Goal: Task Accomplishment & Management: Use online tool/utility

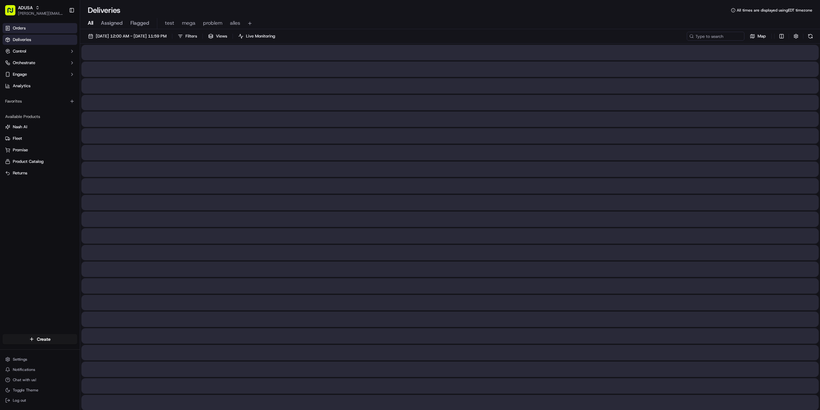
click at [35, 28] on link "Orders" at bounding box center [40, 28] width 75 height 10
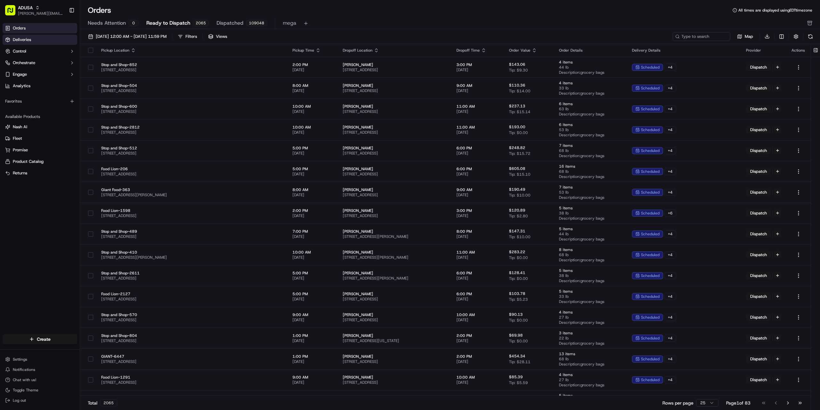
click at [32, 40] on link "Deliveries" at bounding box center [40, 40] width 75 height 10
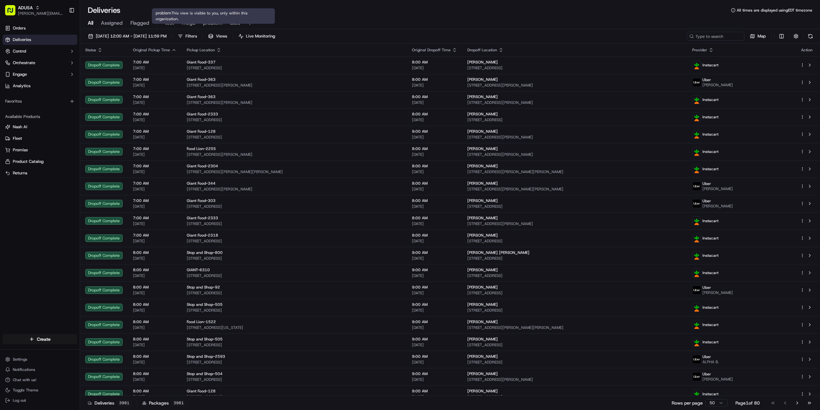
click at [214, 21] on span "problem" at bounding box center [212, 23] width 19 height 8
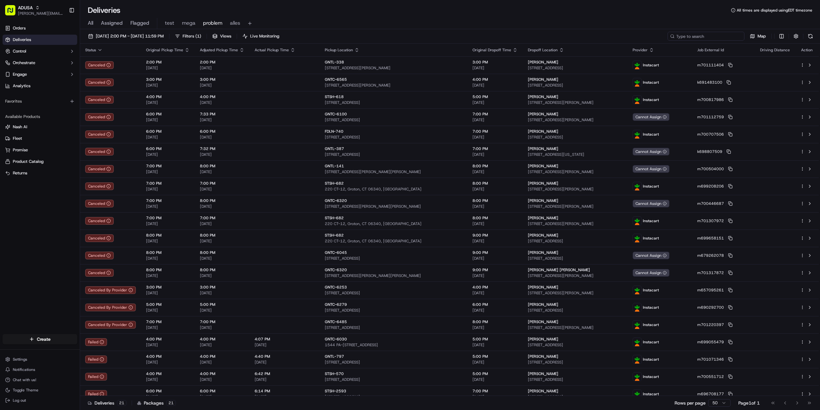
paste input "m713804979"
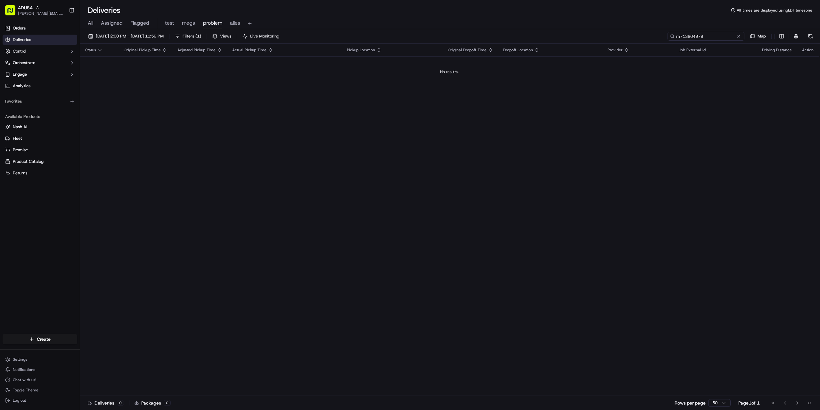
drag, startPoint x: 680, startPoint y: 35, endPoint x: 676, endPoint y: 35, distance: 4.8
click at [676, 35] on input "m713804979" at bounding box center [706, 36] width 77 height 9
drag, startPoint x: 701, startPoint y: 37, endPoint x: 679, endPoint y: 38, distance: 21.8
click at [679, 38] on input "m713804979" at bounding box center [706, 36] width 77 height 9
type input "m"
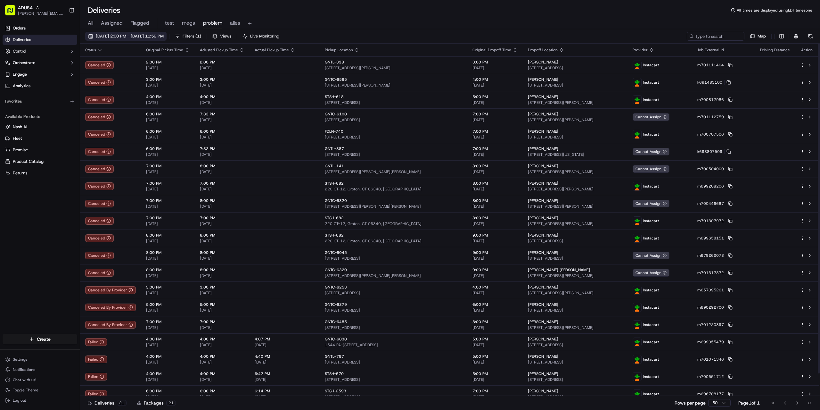
click at [127, 35] on span "07/24/2025 2:00 PM - 07/24/2025 11:59 PM" at bounding box center [130, 36] width 68 height 6
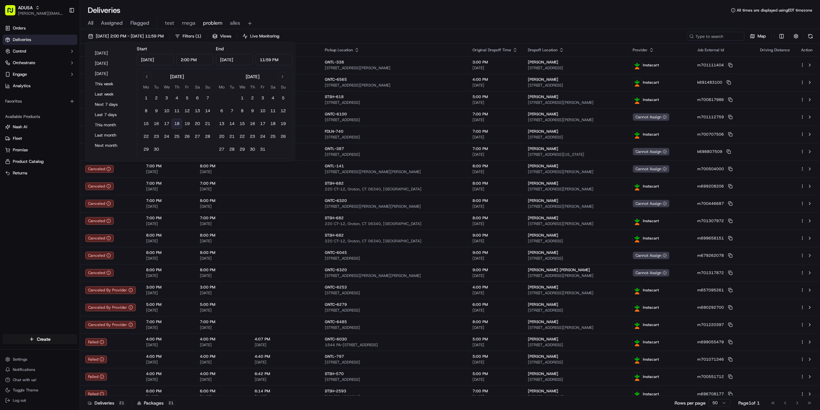
click at [177, 122] on button "18" at bounding box center [177, 124] width 10 height 10
type input "[DATE]"
type input "12:00 AM"
type input "[DATE]"
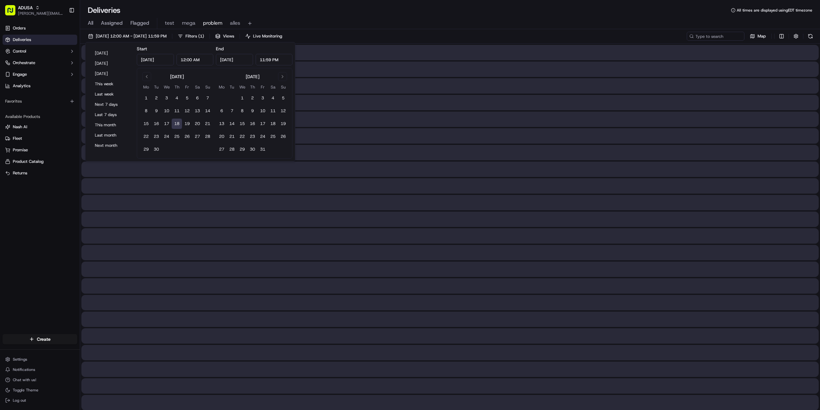
click at [183, 61] on input "12:00 AM" at bounding box center [195, 60] width 37 height 12
click at [183, 59] on input "12:00 AM" at bounding box center [195, 60] width 37 height 12
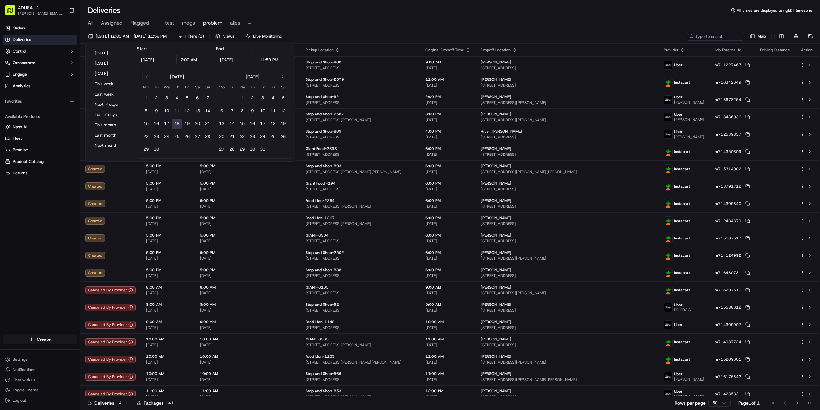
click at [193, 62] on input "2:00 AM" at bounding box center [195, 60] width 37 height 12
type input "2:00 PM"
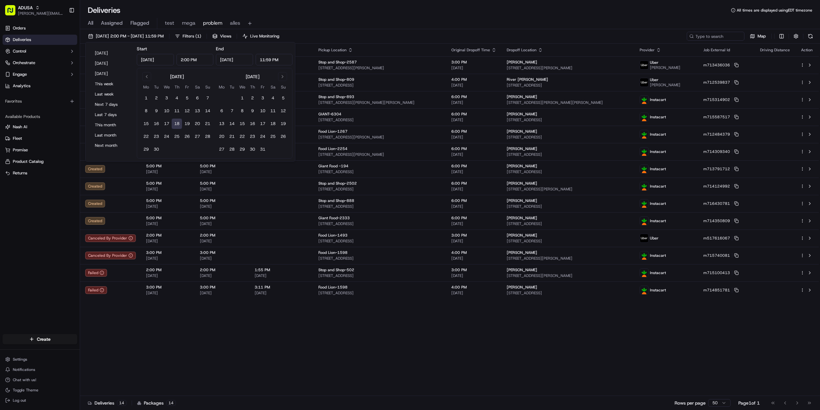
click at [363, 25] on div "All Assigned Flagged test mega problem alles" at bounding box center [450, 23] width 740 height 11
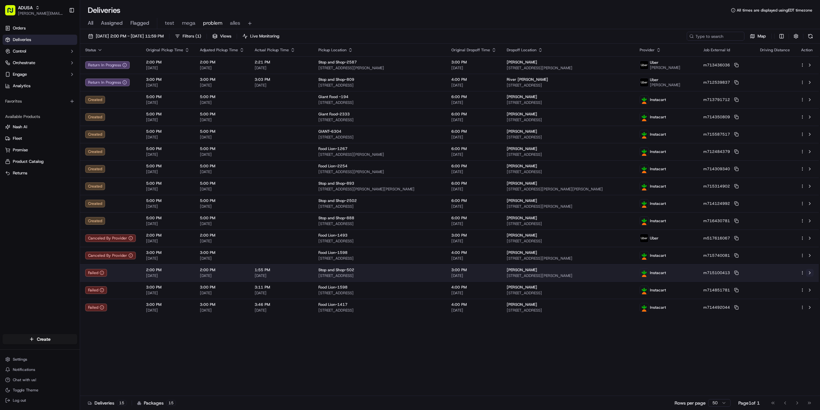
click at [813, 271] on button at bounding box center [810, 273] width 8 height 8
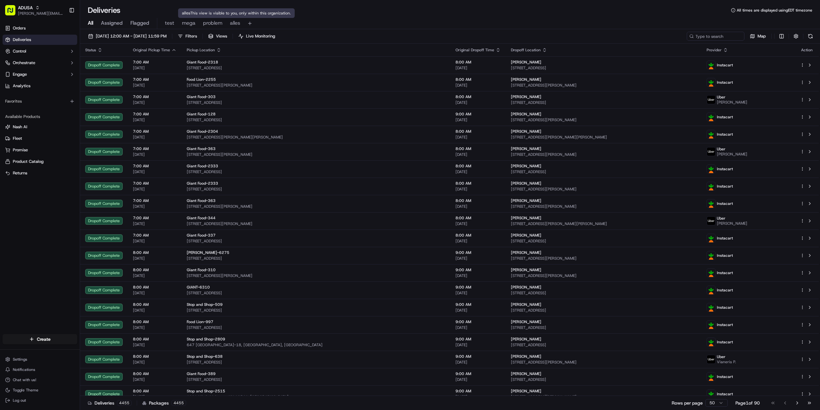
click at [236, 24] on span "alles" at bounding box center [235, 23] width 10 height 8
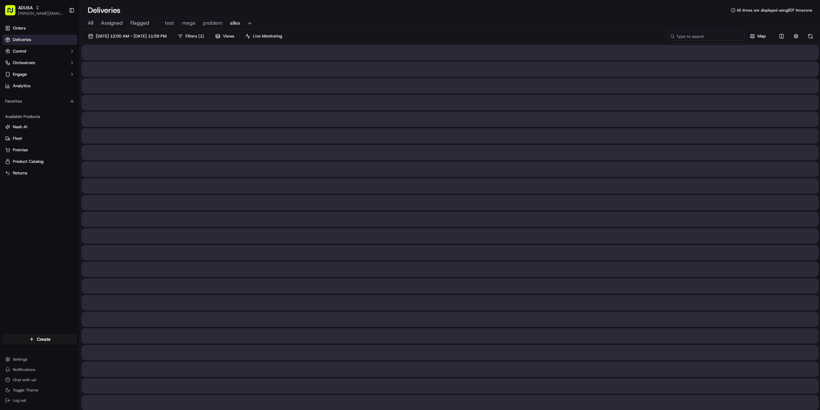
paste input "m713804979"
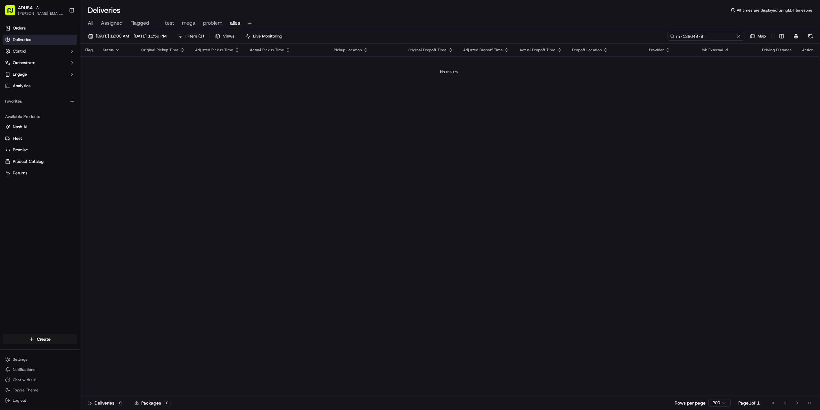
drag, startPoint x: 682, startPoint y: 39, endPoint x: 674, endPoint y: 39, distance: 8.6
click at [674, 39] on input "m713804979" at bounding box center [706, 36] width 77 height 9
type input "m713804979"
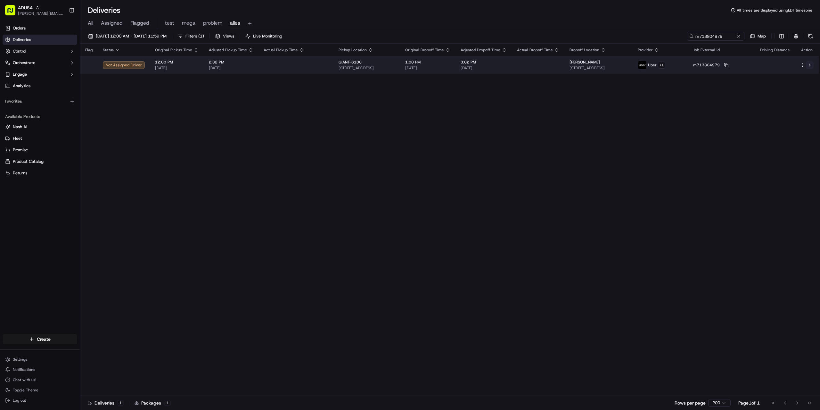
click at [812, 64] on button at bounding box center [810, 65] width 8 height 8
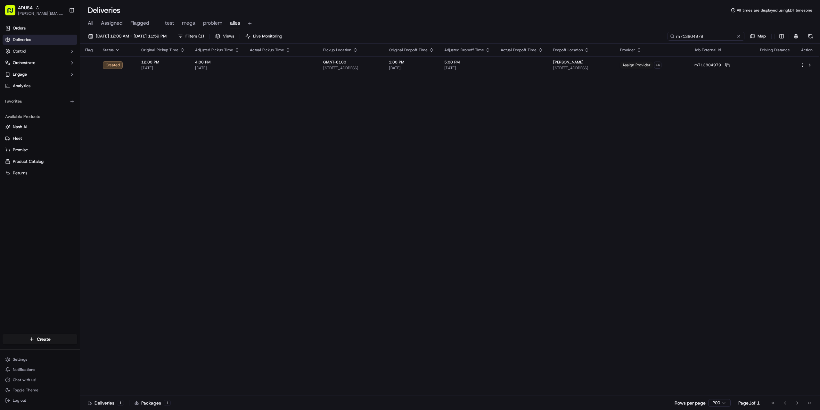
click at [726, 36] on input "m713804979" at bounding box center [706, 36] width 77 height 9
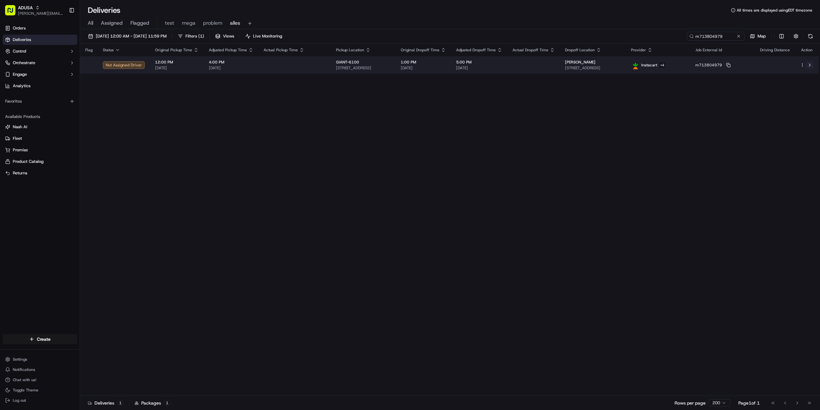
click at [811, 63] on button at bounding box center [810, 65] width 8 height 8
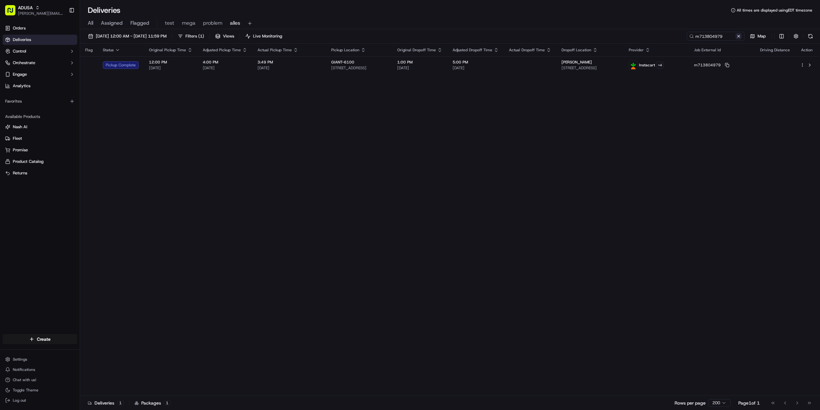
click at [736, 36] on button at bounding box center [739, 36] width 6 height 6
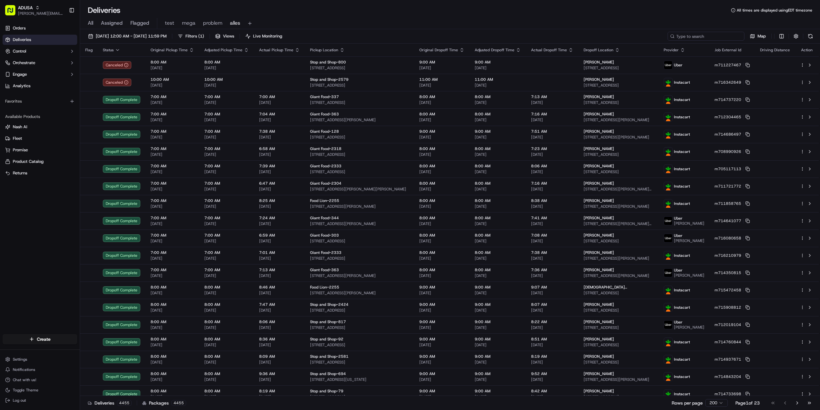
drag, startPoint x: 699, startPoint y: 33, endPoint x: 691, endPoint y: 35, distance: 8.2
paste input "m716342649"
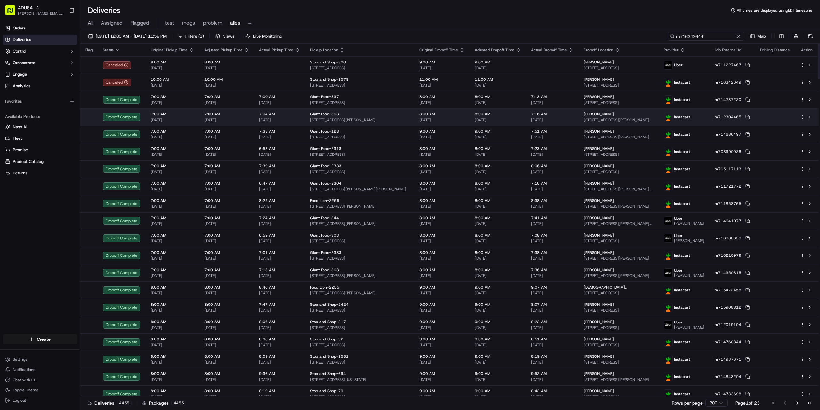
type input "m716342649"
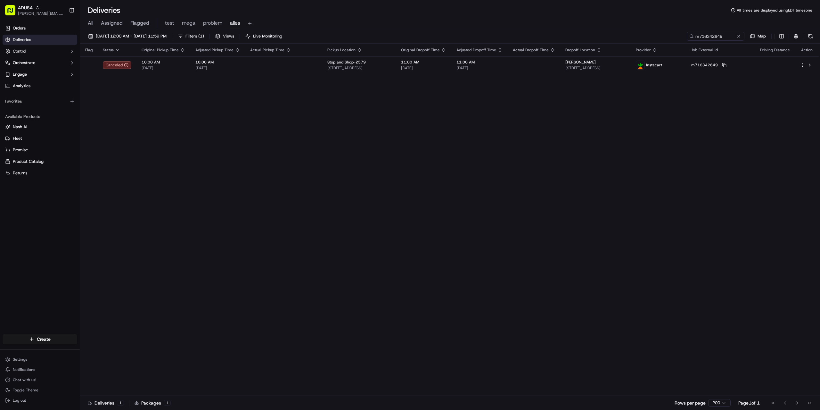
click at [503, 205] on div "Flag Status Original Pickup Time Adjusted Pickup Time Actual Pickup Time Pickup…" at bounding box center [449, 220] width 739 height 352
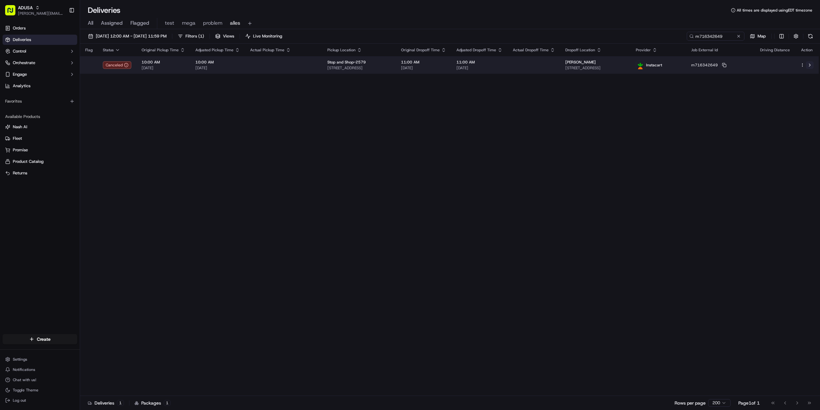
click at [811, 65] on button at bounding box center [810, 65] width 8 height 8
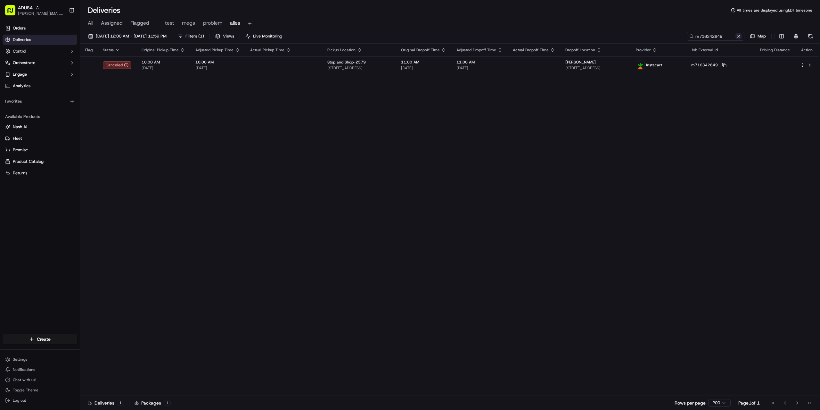
click at [737, 35] on button at bounding box center [739, 36] width 6 height 6
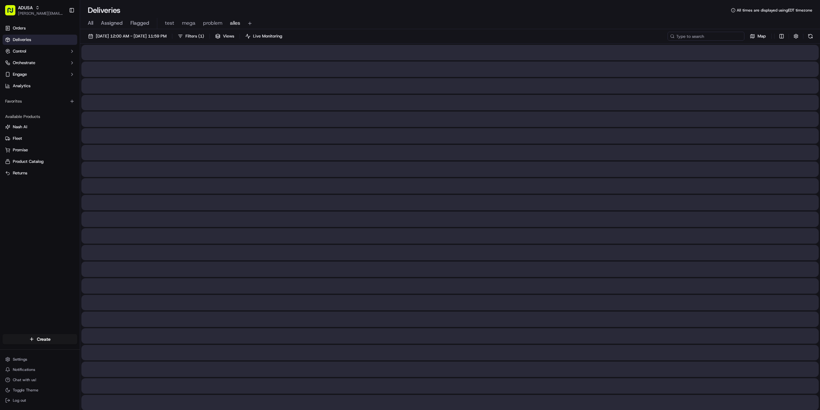
paste input "m708715638"
type input "m708715638"
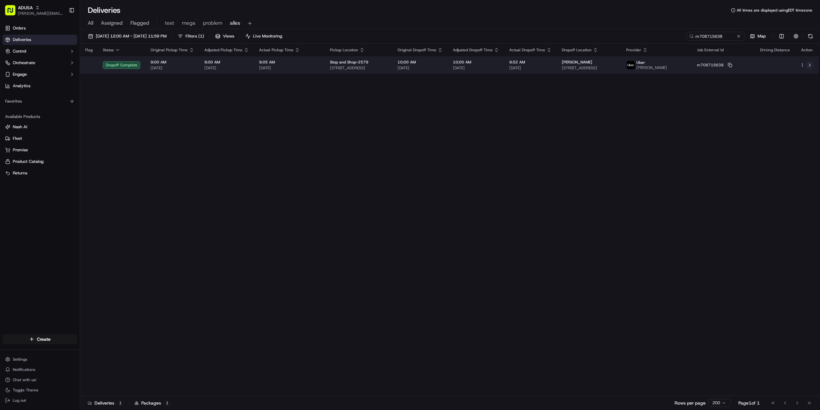
click at [810, 64] on button at bounding box center [810, 65] width 8 height 8
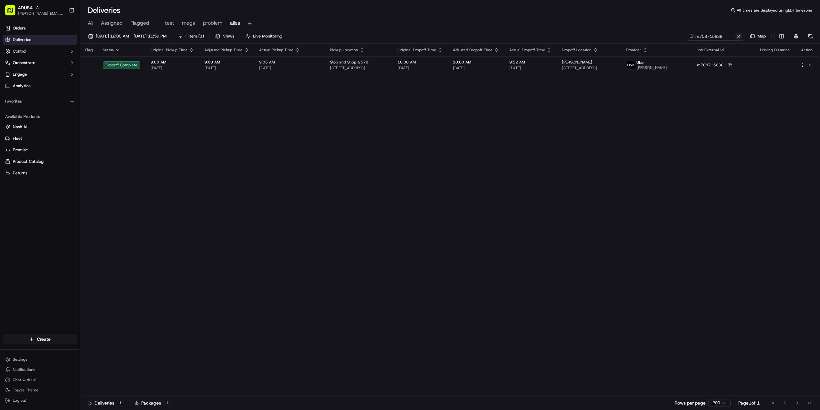
click at [739, 36] on button at bounding box center [739, 36] width 6 height 6
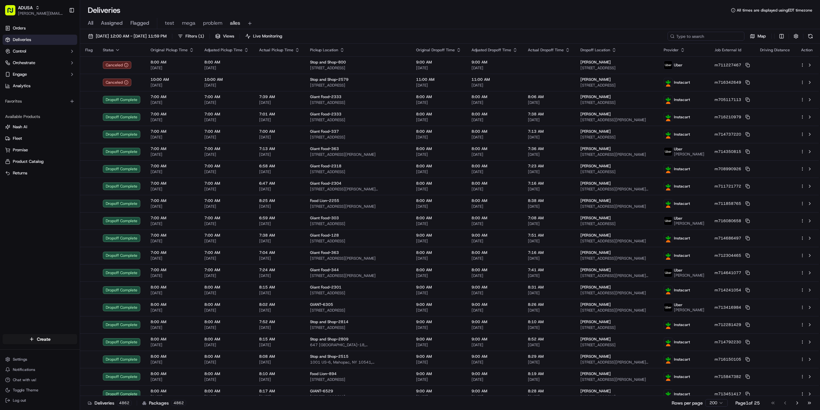
paste input "m713442901"
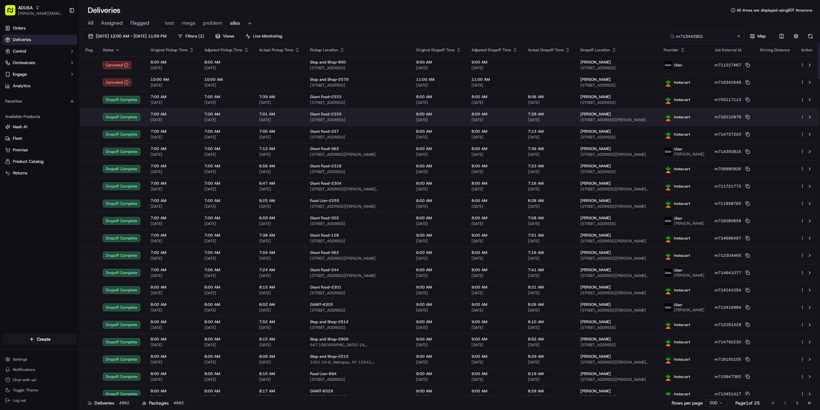
type input "m713442901"
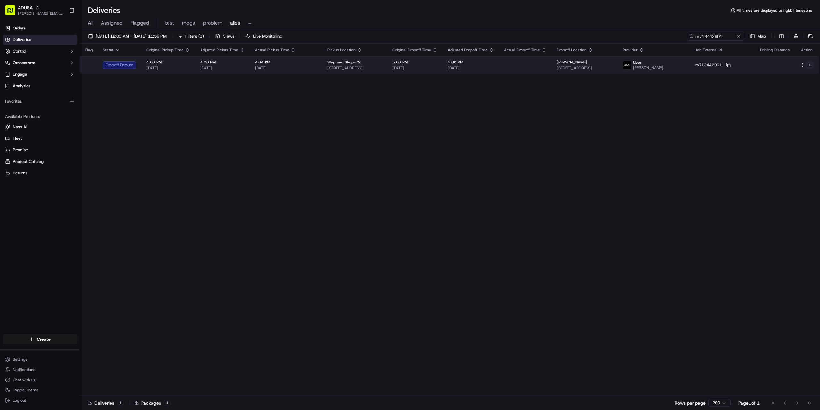
click at [812, 64] on button at bounding box center [810, 65] width 8 height 8
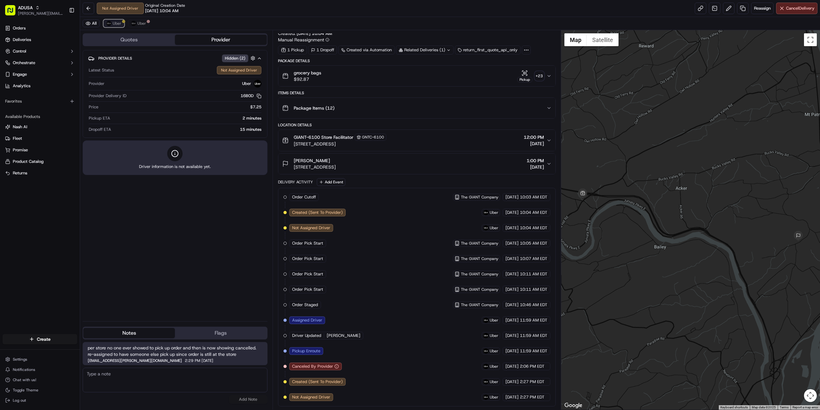
click at [113, 23] on span "Uber" at bounding box center [117, 23] width 9 height 5
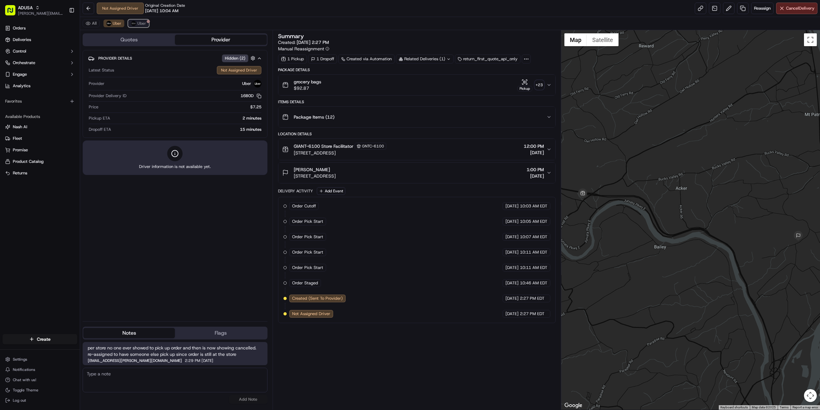
click at [135, 25] on img at bounding box center [133, 23] width 5 height 5
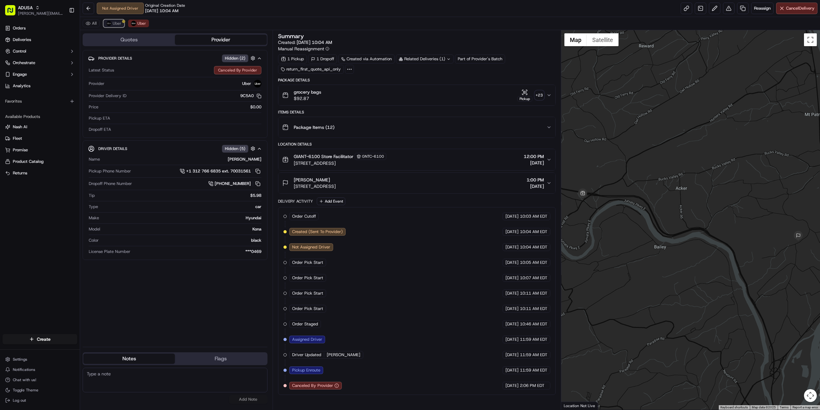
click at [109, 25] on img at bounding box center [108, 23] width 5 height 5
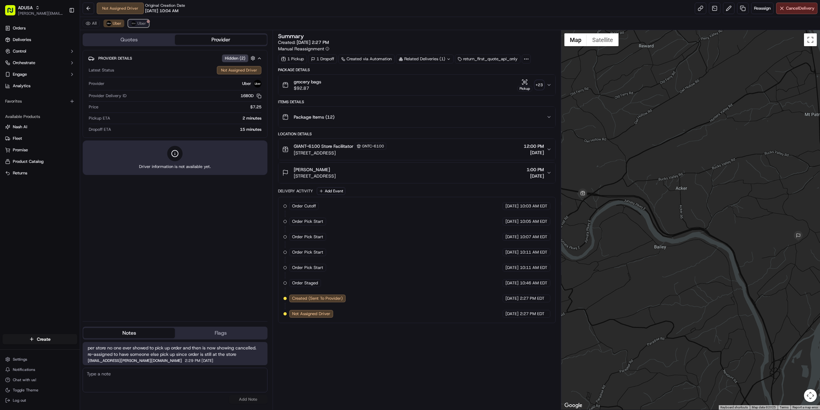
click at [136, 25] on button "Uber" at bounding box center [138, 24] width 21 height 8
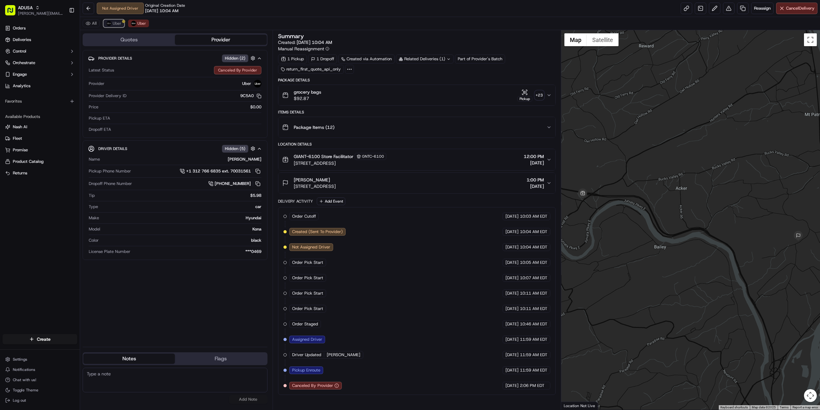
click at [115, 24] on span "Uber" at bounding box center [117, 23] width 9 height 5
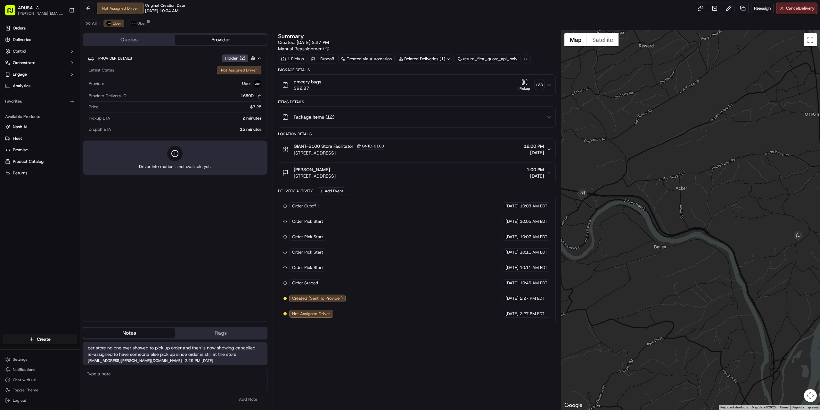
click at [362, 87] on div "grocery bags $92.87 Pickup + 23" at bounding box center [414, 84] width 264 height 13
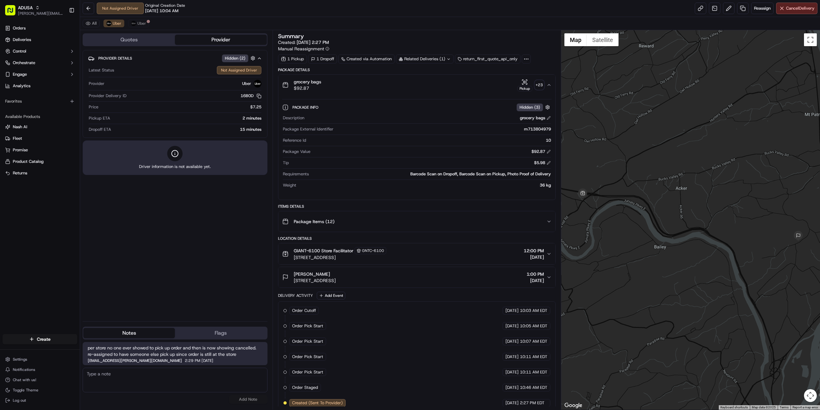
click at [362, 87] on div "grocery bags $92.87 Pickup + 23" at bounding box center [414, 84] width 264 height 13
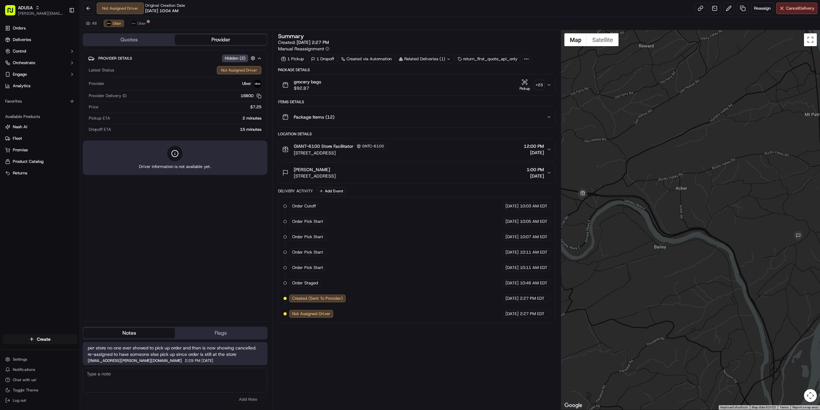
click at [355, 113] on div "Package Items ( 12 )" at bounding box center [414, 117] width 264 height 13
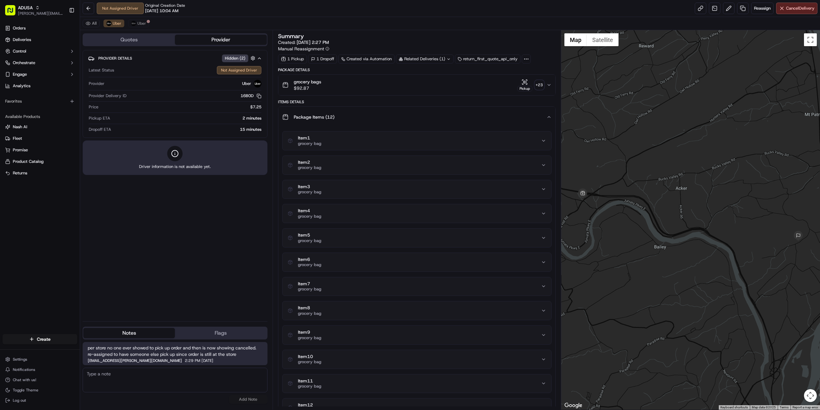
click at [355, 113] on div "Package Items ( 12 )" at bounding box center [414, 117] width 264 height 13
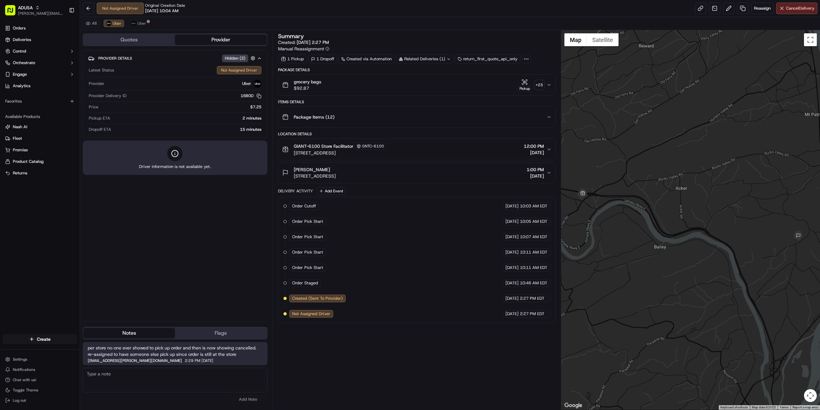
click at [358, 142] on button "GIANT-6100 Store Facilitator GNTC-6100 12 Newport Plaza, Newport, PA 17074, US …" at bounding box center [416, 149] width 277 height 21
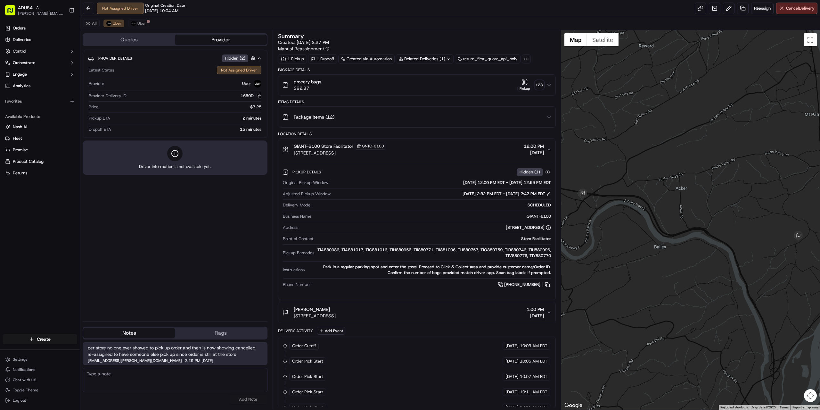
click at [358, 142] on button "GIANT-6100 Store Facilitator GNTC-6100 12 Newport Plaza, Newport, PA 17074, US …" at bounding box center [416, 149] width 277 height 21
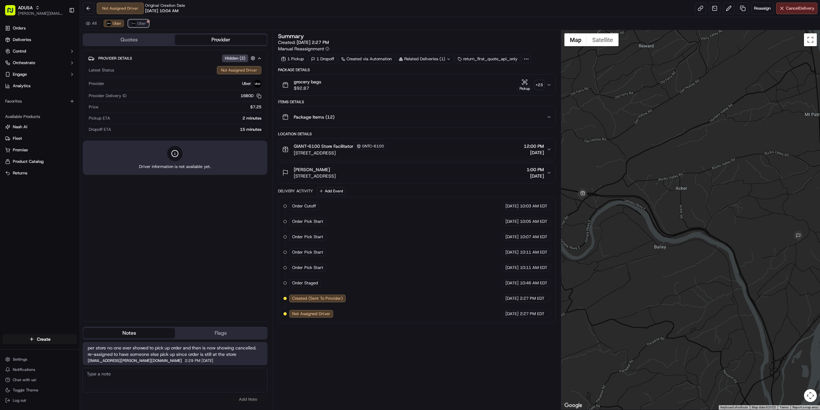
click at [137, 22] on span "Uber" at bounding box center [141, 23] width 9 height 5
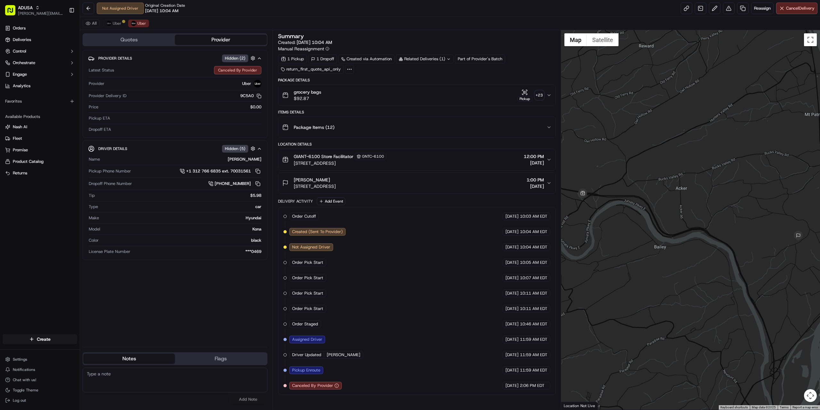
click at [167, 93] on div "Latest Status Canceled By Provider Provider Uber Provider Delivery ID 9C5A0 Cop…" at bounding box center [175, 98] width 174 height 71
click at [757, 10] on span "Reassign" at bounding box center [762, 8] width 17 height 6
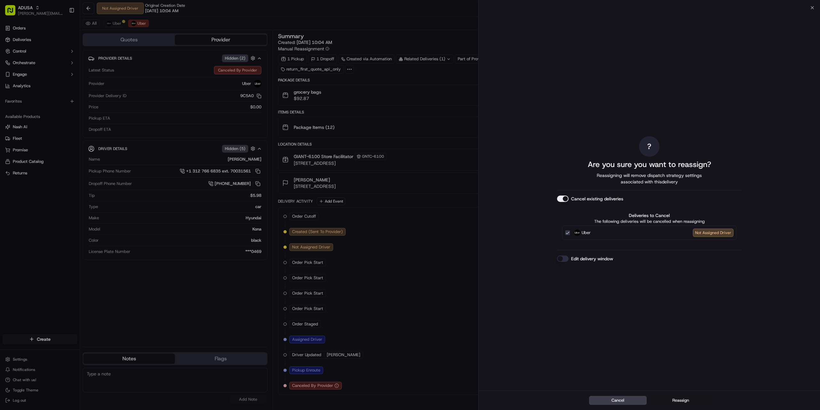
click at [673, 399] on button "Reassign" at bounding box center [681, 400] width 58 height 9
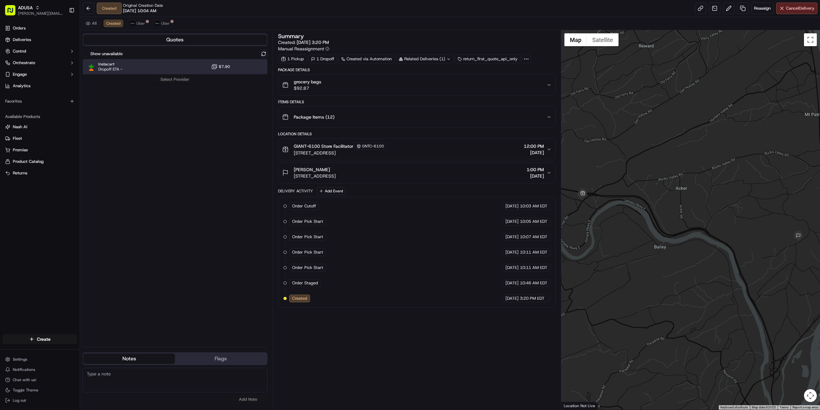
click at [132, 70] on div "Instacart Dropoff ETA - $7.90" at bounding box center [175, 66] width 185 height 15
click at [165, 78] on button "Assign Provider" at bounding box center [174, 80] width 45 height 8
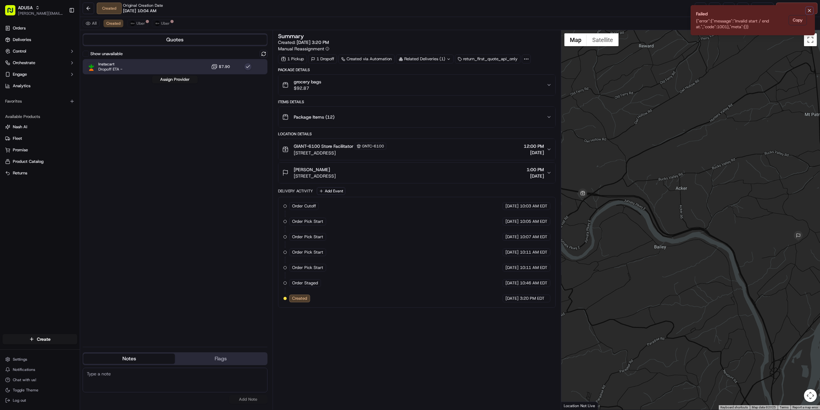
click at [808, 10] on icon "Notifications (F8)" at bounding box center [809, 10] width 5 height 5
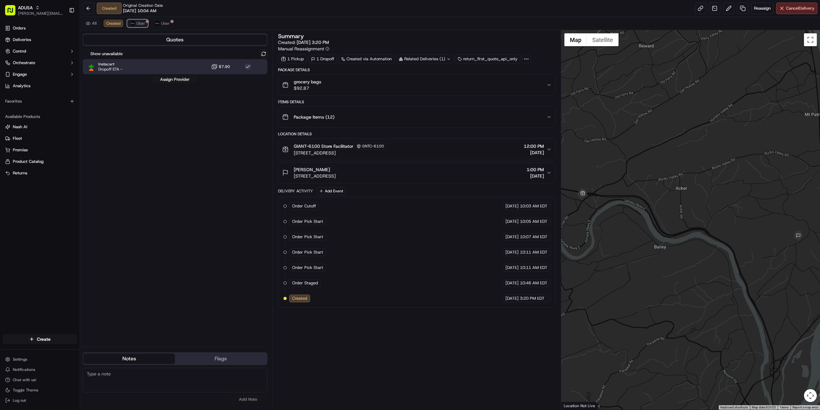
click at [133, 23] on img at bounding box center [132, 23] width 5 height 5
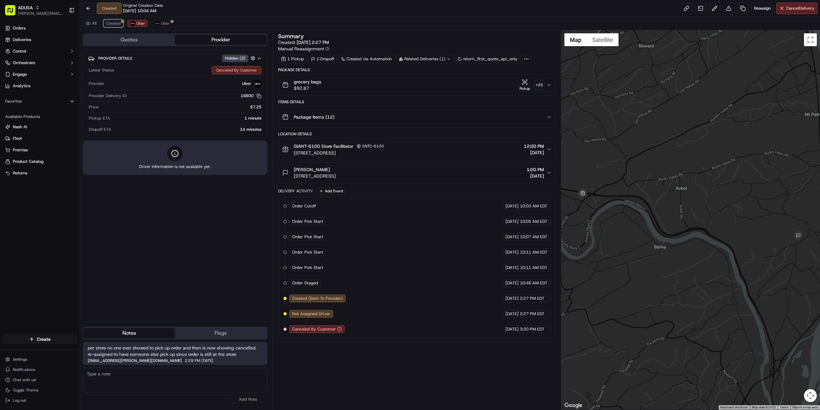
click at [114, 23] on span "Created" at bounding box center [113, 23] width 14 height 5
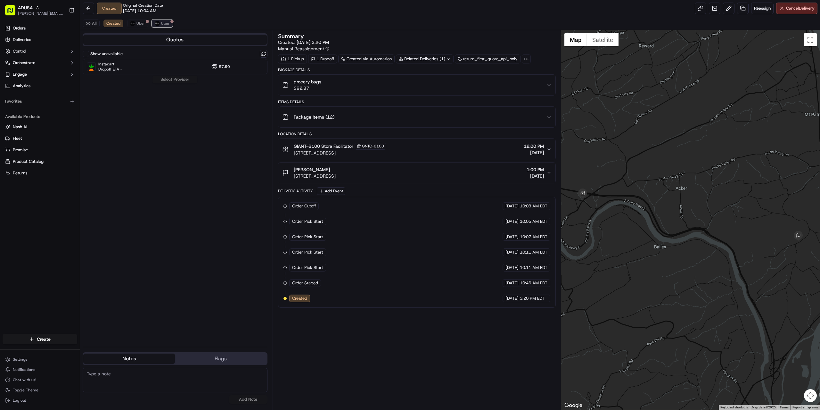
click at [162, 21] on span "Uber" at bounding box center [165, 23] width 9 height 5
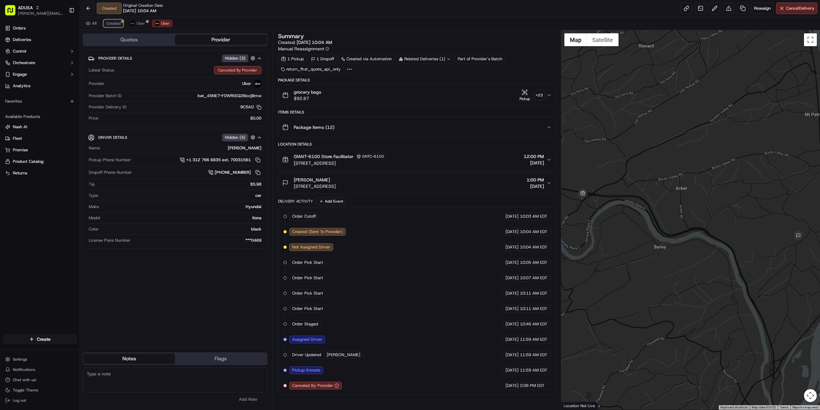
click at [123, 22] on div at bounding box center [122, 21] width 3 height 3
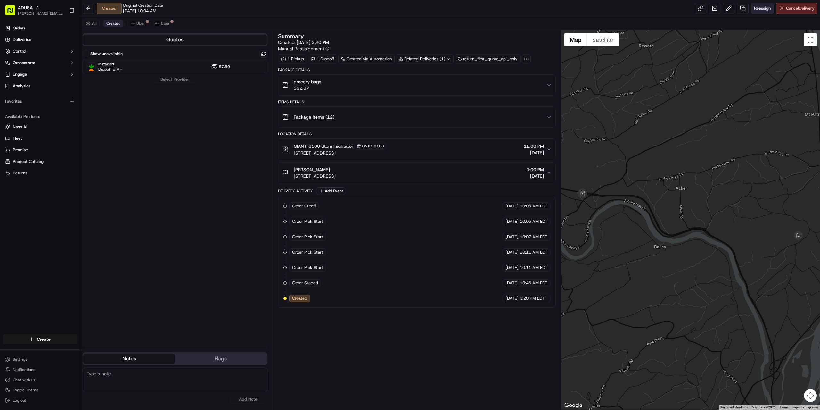
click at [758, 9] on span "Reassign" at bounding box center [762, 8] width 17 height 6
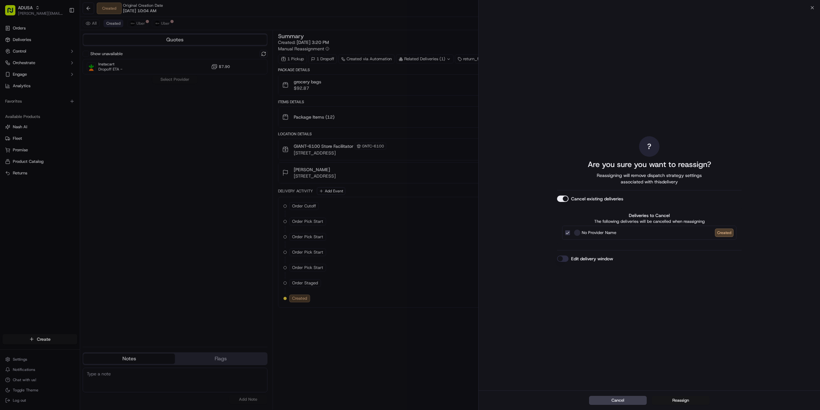
click at [679, 399] on button "Reassign" at bounding box center [681, 400] width 58 height 9
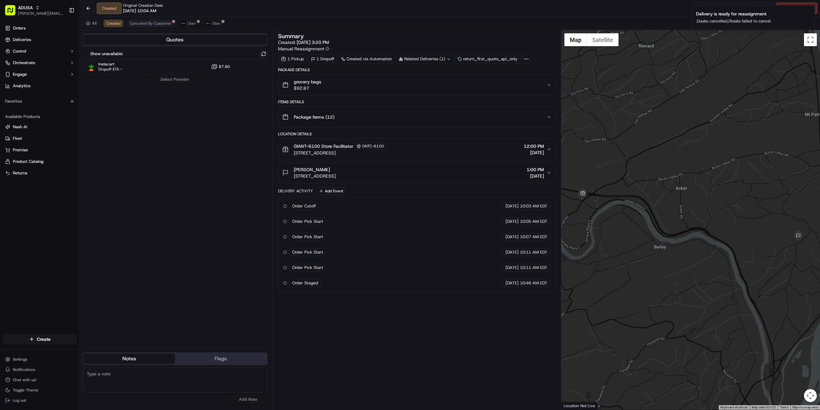
click at [684, 309] on div at bounding box center [690, 219] width 259 height 379
click at [113, 68] on span "Dropoff ETA -" at bounding box center [110, 69] width 24 height 5
click at [170, 78] on button "Assign Provider" at bounding box center [174, 80] width 45 height 8
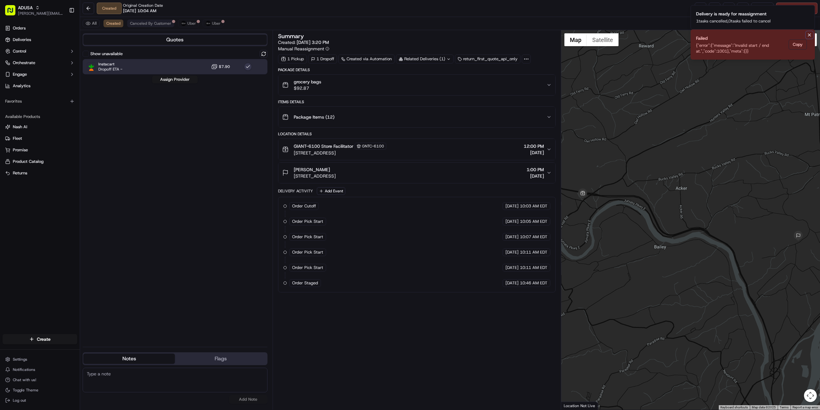
click at [810, 37] on icon "Notifications (F8)" at bounding box center [809, 34] width 5 height 5
click at [808, 11] on icon "Notifications (F8)" at bounding box center [809, 10] width 5 height 5
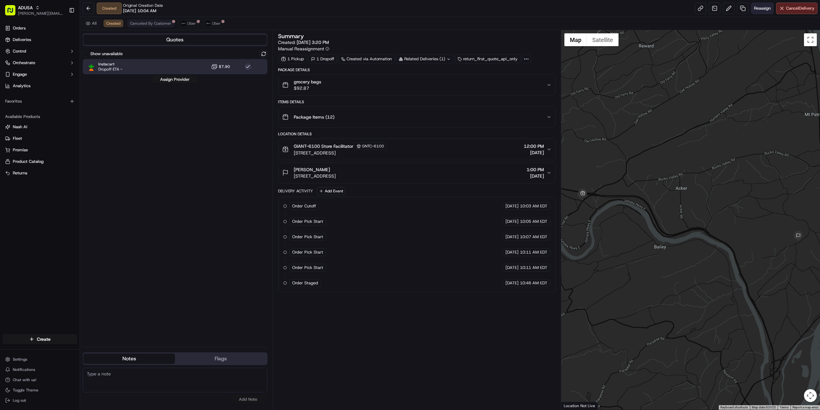
click at [755, 5] on button "Reassign" at bounding box center [762, 9] width 22 height 12
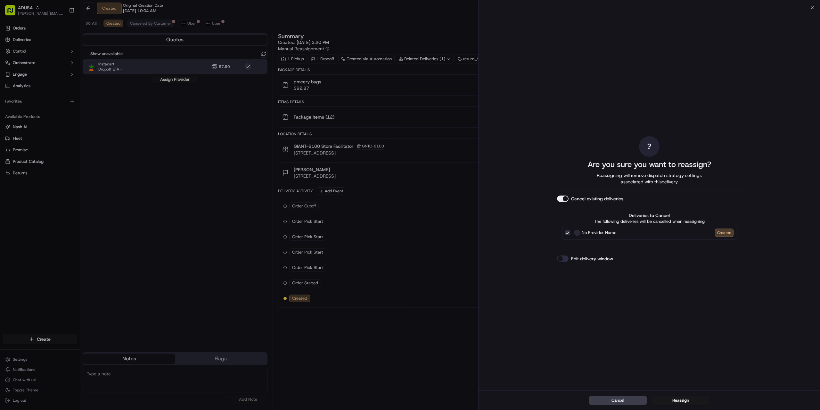
click at [629, 259] on div "Edit delivery window" at bounding box center [649, 258] width 185 height 6
click at [592, 259] on label "Edit delivery window" at bounding box center [592, 258] width 42 height 6
click at [569, 259] on button "Edit delivery window" at bounding box center [563, 258] width 12 height 6
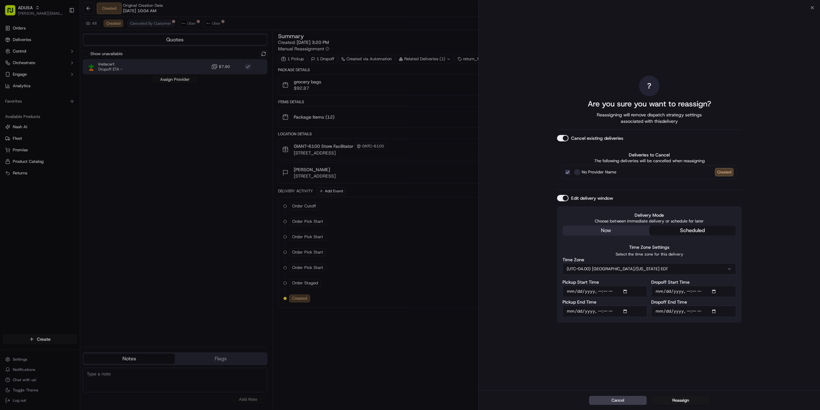
click at [627, 290] on input "Pickup Start Time" at bounding box center [605, 291] width 85 height 12
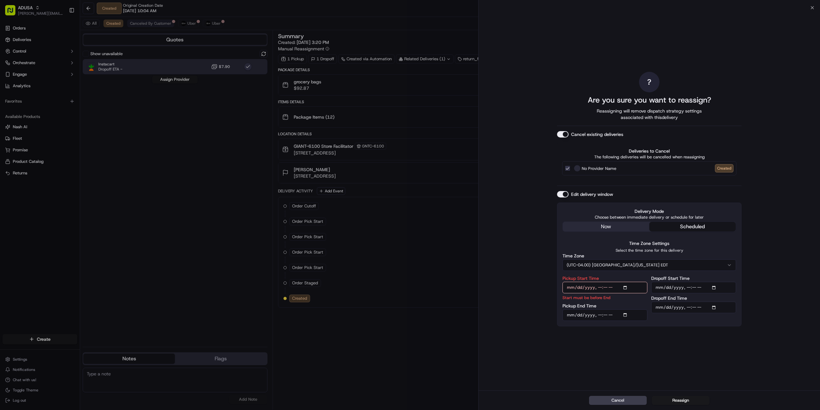
type input "2025-09-18T16:00"
click at [708, 351] on div "? Are you sure you want to reassign? Reassigning will remove dispatch strategy …" at bounding box center [649, 199] width 185 height 380
click at [627, 315] on input "Pickup End Time" at bounding box center [605, 315] width 85 height 12
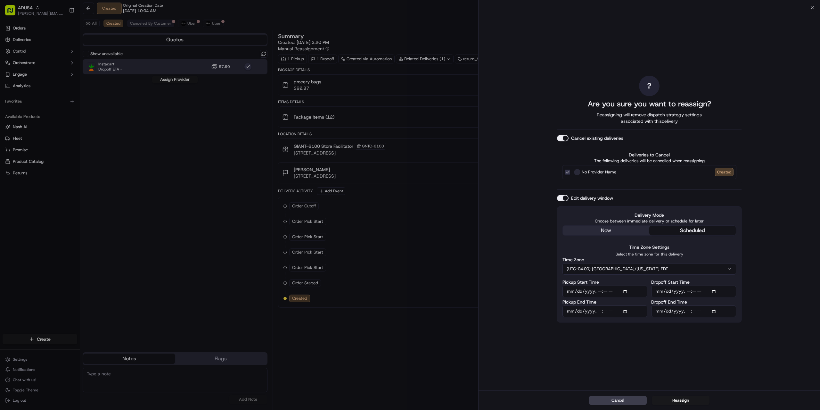
type input "2025-09-18T17:00"
click at [686, 344] on div "? Are you sure you want to reassign? Reassigning will remove dispatch strategy …" at bounding box center [649, 199] width 185 height 380
click at [715, 290] on input "Dropoff Start Time" at bounding box center [693, 291] width 85 height 12
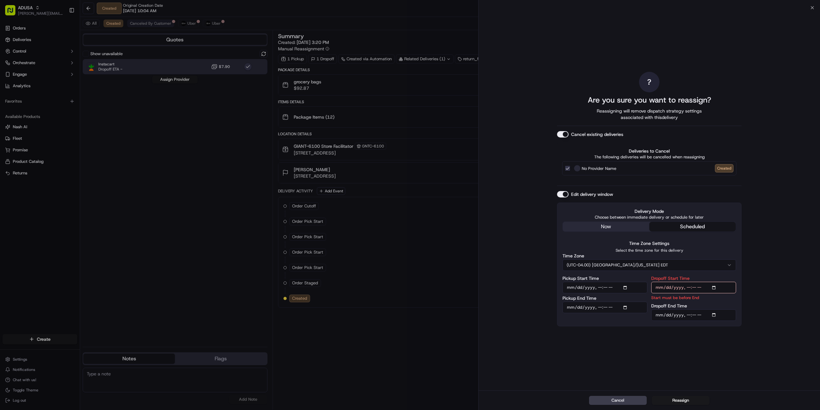
click at [776, 265] on div "? Are you sure you want to reassign? Reassigning will remove dispatch strategy …" at bounding box center [649, 199] width 341 height 383
click at [702, 285] on input "Dropoff Start Time" at bounding box center [693, 288] width 85 height 12
click at [695, 288] on input "Dropoff Start Time" at bounding box center [693, 288] width 85 height 12
click at [712, 286] on input "Dropoff Start Time" at bounding box center [693, 288] width 85 height 12
click at [717, 286] on input "Dropoff Start Time" at bounding box center [693, 288] width 85 height 12
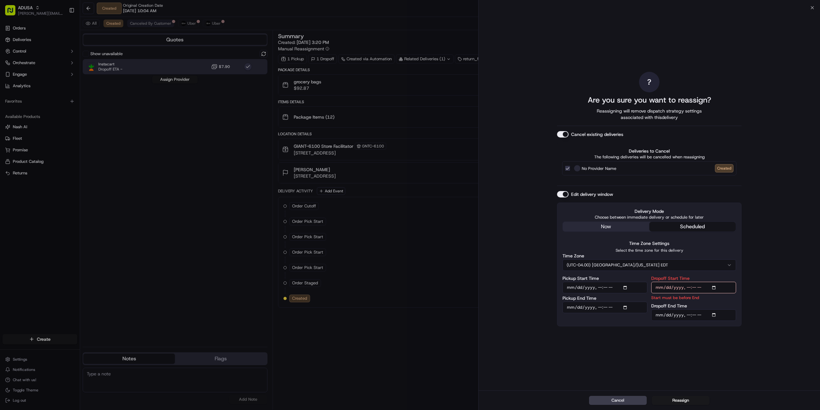
type input "2025-09-18T16:00"
click at [787, 202] on div "? Are you sure you want to reassign? Reassigning will remove dispatch strategy …" at bounding box center [649, 199] width 341 height 383
click at [689, 315] on input "Dropoff End Time" at bounding box center [693, 315] width 85 height 12
click at [696, 316] on input "Dropoff End Time" at bounding box center [693, 315] width 85 height 12
click at [717, 316] on input "Dropoff End Time" at bounding box center [693, 315] width 85 height 12
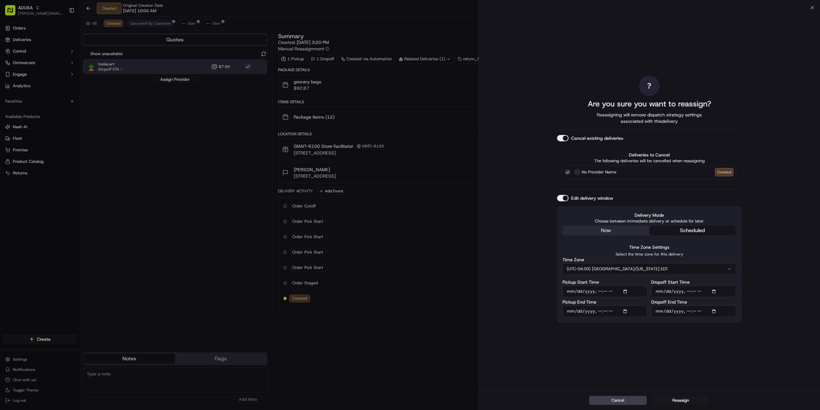
type input "2025-09-18T17:00"
click at [789, 263] on div "? Are you sure you want to reassign? Reassigning will remove dispatch strategy …" at bounding box center [649, 199] width 341 height 383
click at [699, 399] on button "Reassign" at bounding box center [681, 400] width 58 height 9
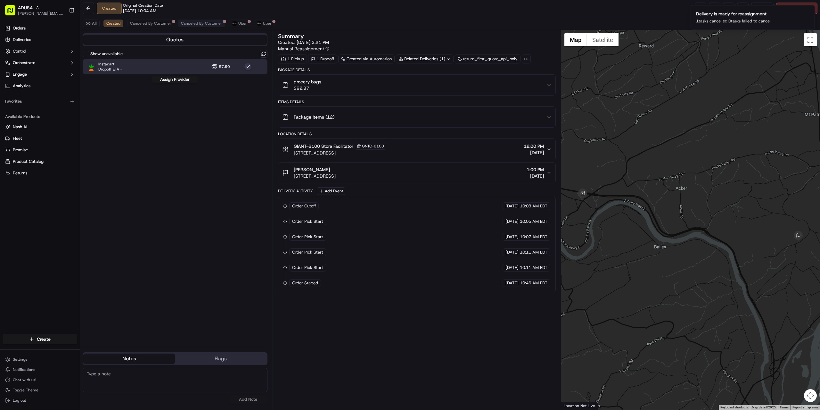
click at [247, 66] on button "button" at bounding box center [248, 67] width 8 height 8
click at [266, 53] on button at bounding box center [264, 54] width 8 height 8
click at [137, 66] on div "Instacart Dropoff ETA - $7.90" at bounding box center [175, 66] width 185 height 15
click at [171, 78] on button "Assign Provider" at bounding box center [174, 80] width 45 height 8
click at [811, 12] on icon "Notifications (F8)" at bounding box center [809, 10] width 5 height 5
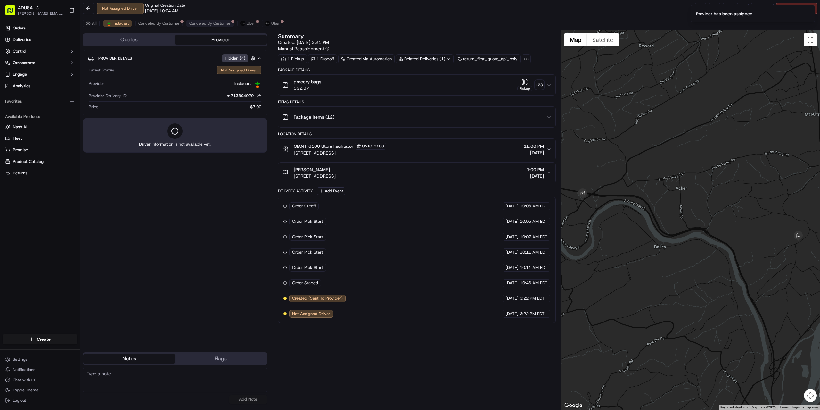
click at [133, 387] on textarea at bounding box center [175, 379] width 185 height 25
click at [85, 374] on textarea "store requested to change provider bc no driver had show" at bounding box center [175, 379] width 185 height 25
click at [217, 373] on textarea "store requested to change provider bc no driver had show" at bounding box center [175, 379] width 185 height 25
click at [236, 373] on textarea "store requested to change provider bc no driver had shown up, cust calle dfor e…" at bounding box center [175, 379] width 185 height 25
click at [182, 381] on textarea "store requested to change provider bc no driver had shown up, cust called for e…" at bounding box center [175, 379] width 185 height 25
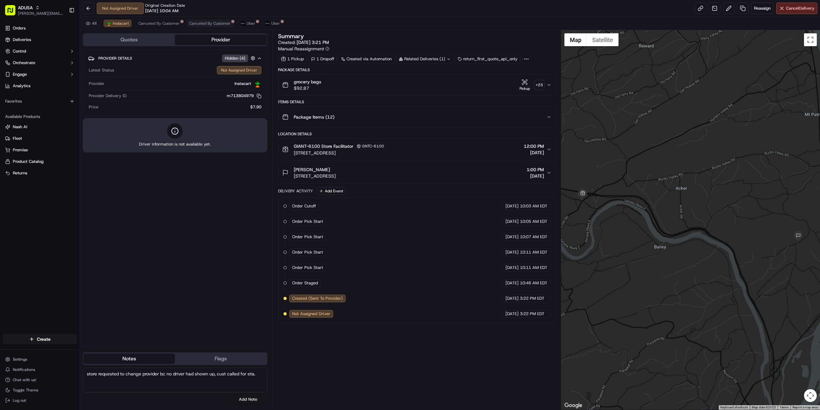
type textarea "store requested to change provider bc no driver had shown up, cust called for e…"
click at [246, 398] on button "Add Note" at bounding box center [248, 399] width 38 height 9
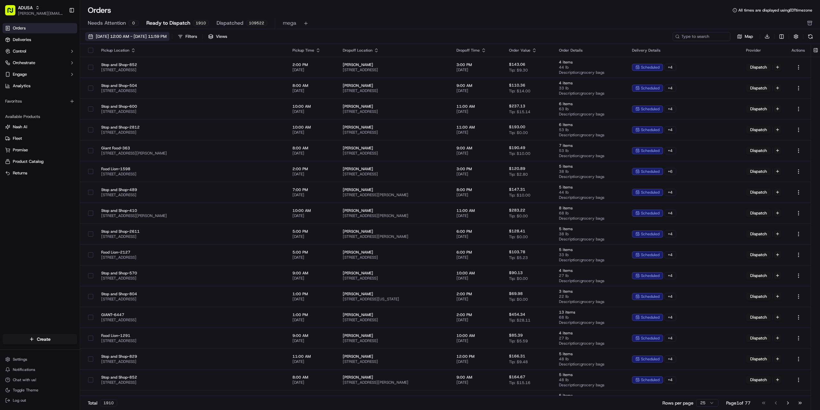
click at [128, 36] on span "[DATE] 12:00 AM - [DATE] 11:59 PM" at bounding box center [131, 37] width 71 height 6
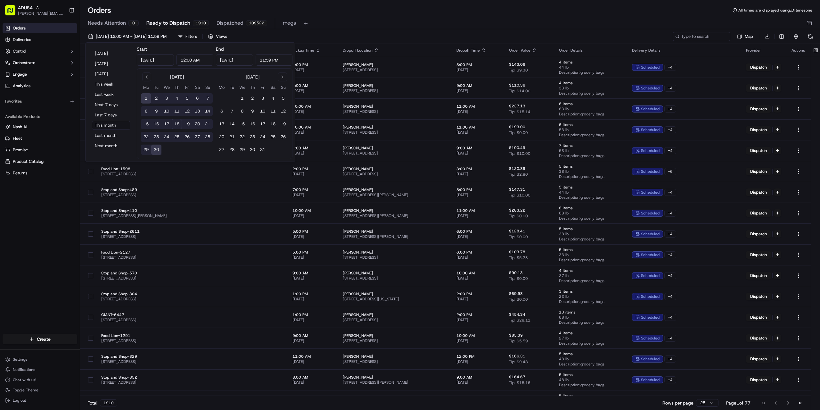
click at [174, 122] on button "18" at bounding box center [177, 124] width 10 height 10
type input "[DATE]"
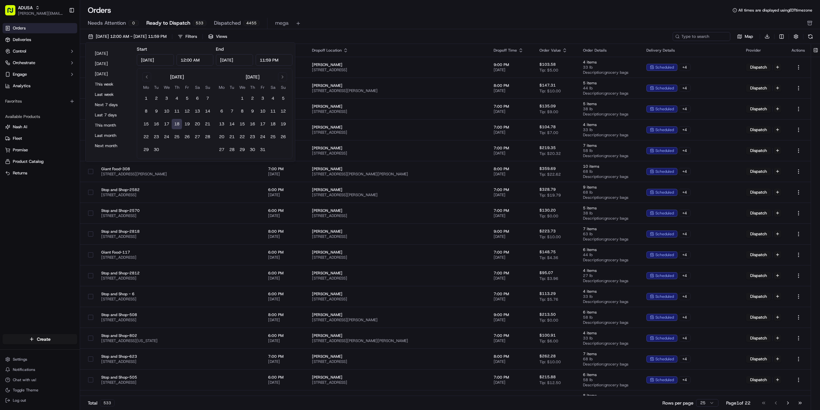
click at [184, 61] on input "12:00 AM" at bounding box center [195, 60] width 37 height 12
click at [194, 58] on input "2:00 AM" at bounding box center [195, 60] width 37 height 12
type input "2:00 PM"
click at [366, 30] on div "09/18/2025 2:00 PM - 09/18/2025 11:59 PM Filters Views Map Download Pickup Loca…" at bounding box center [450, 221] width 740 height 385
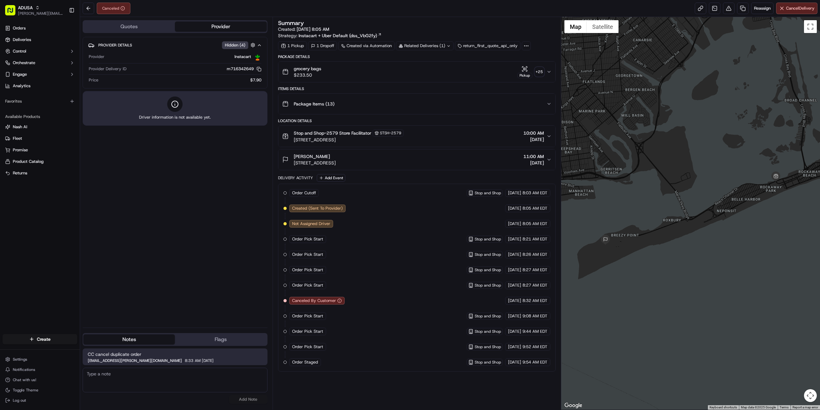
click at [654, 194] on div at bounding box center [690, 213] width 259 height 392
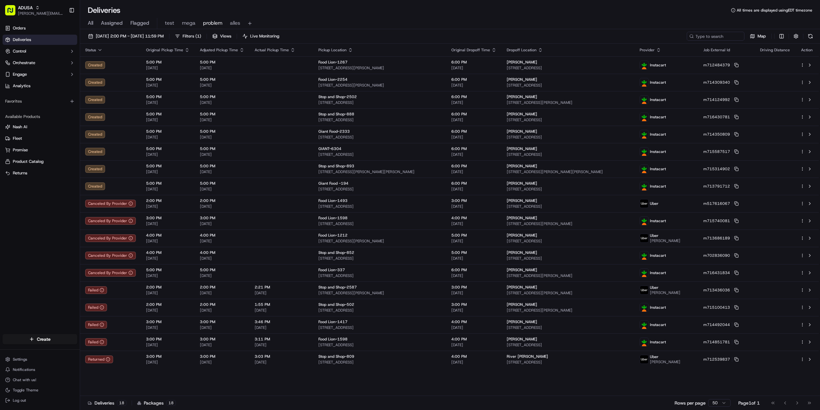
click at [698, 9] on div "Deliveries All times are displayed using EDT timezone" at bounding box center [450, 10] width 740 height 10
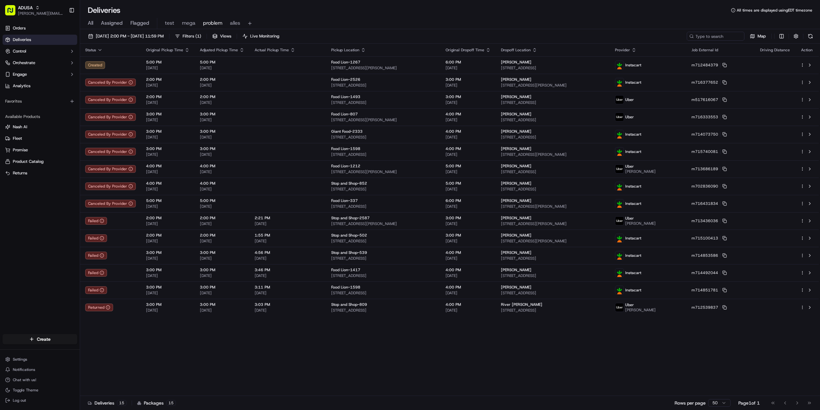
click at [590, 366] on div "Status Original Pickup Time Adjusted Pickup Time Actual Pickup Time Pickup Loca…" at bounding box center [449, 220] width 739 height 352
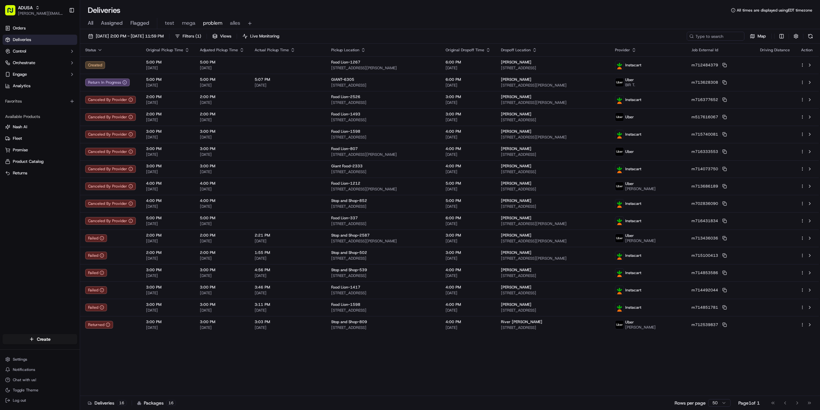
click at [376, 5] on div "Deliveries All times are displayed using EDT timezone" at bounding box center [450, 10] width 740 height 10
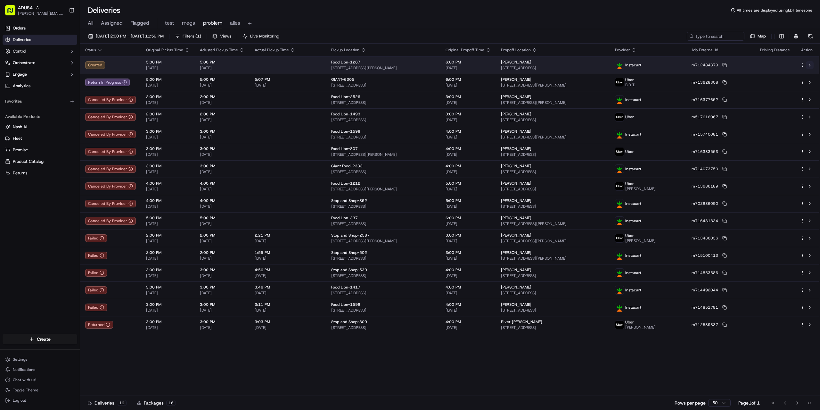
click at [810, 63] on button at bounding box center [810, 65] width 8 height 8
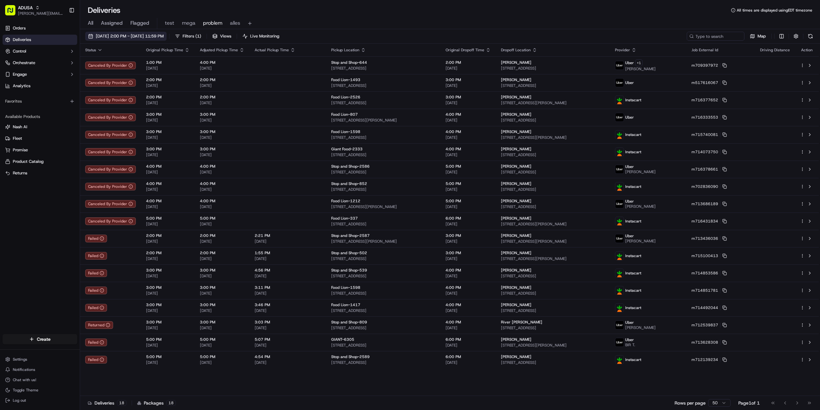
click at [123, 36] on span "09/18/2025 2:00 PM - 09/18/2025 11:59 PM" at bounding box center [130, 36] width 68 height 6
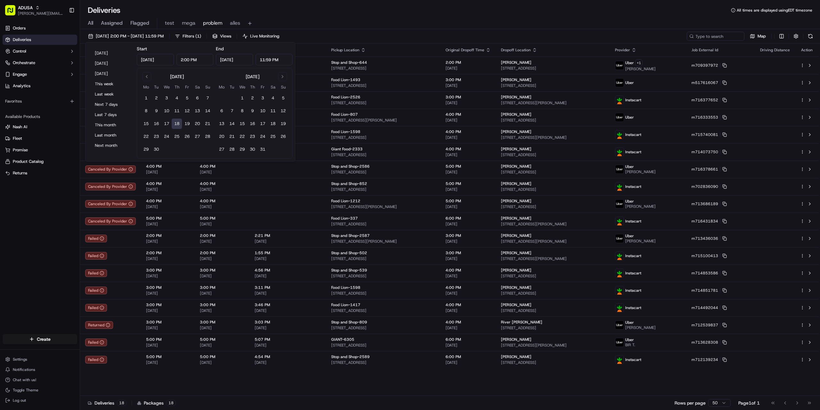
click at [175, 126] on button "18" at bounding box center [177, 124] width 10 height 10
type input "12:00 AM"
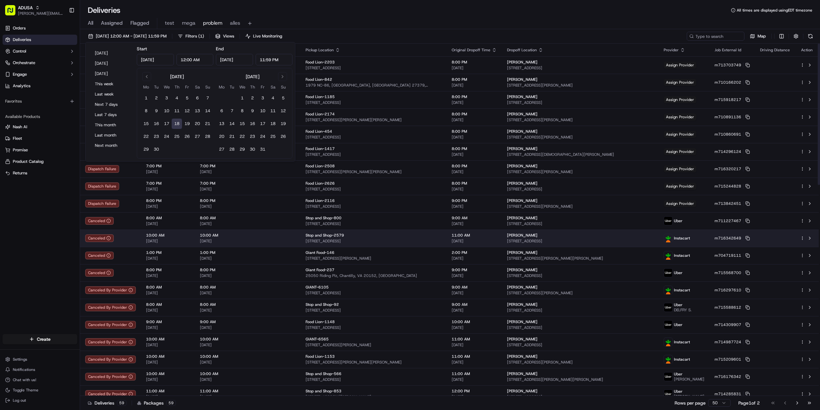
click at [289, 240] on td at bounding box center [275, 237] width 51 height 17
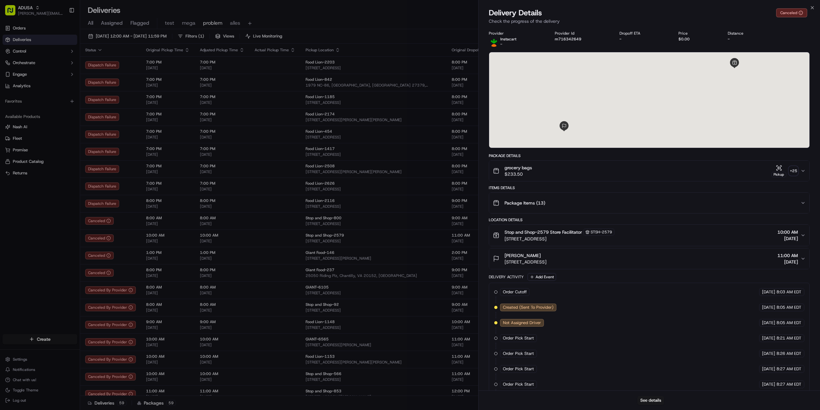
click at [818, 7] on div "Close Delivery Details Canceled Check the progress of the delivery Provider Ins…" at bounding box center [649, 205] width 342 height 410
click at [814, 7] on icon "button" at bounding box center [812, 7] width 5 height 5
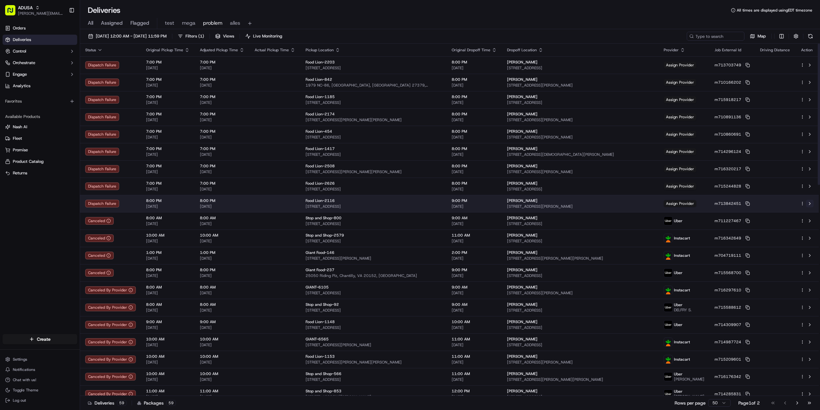
click at [809, 202] on button at bounding box center [810, 204] width 8 height 8
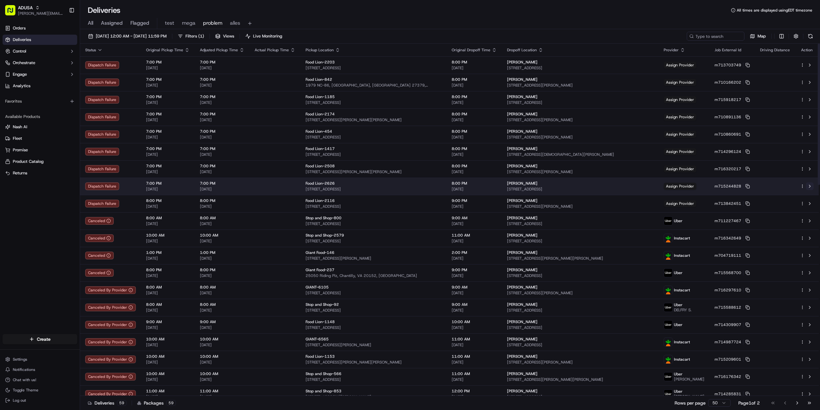
click at [811, 185] on button at bounding box center [810, 186] width 8 height 8
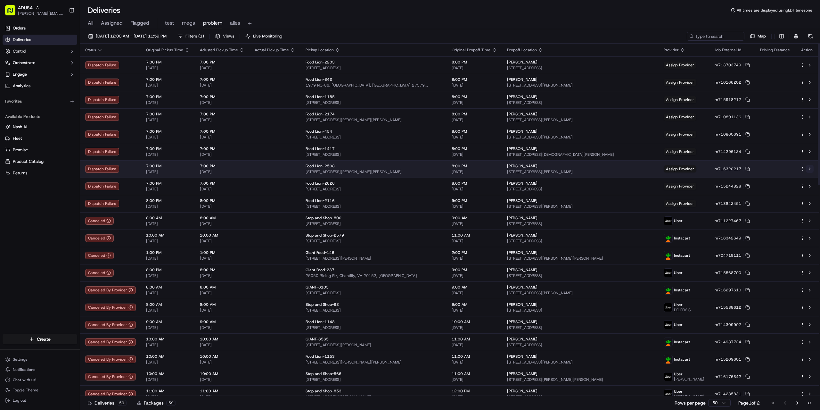
click at [809, 169] on button at bounding box center [810, 169] width 8 height 8
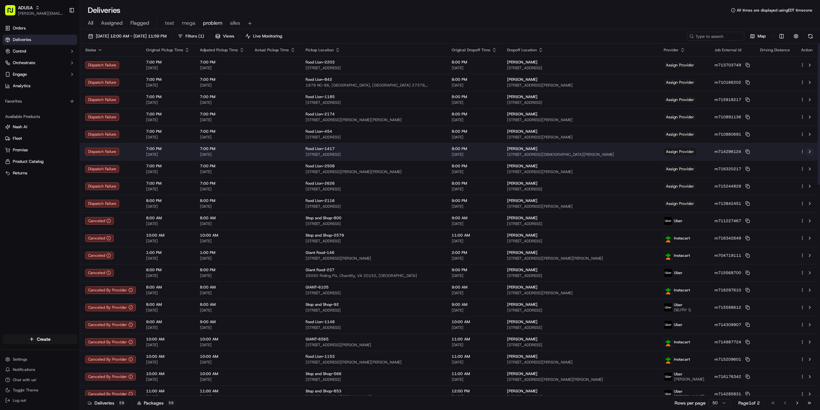
click at [809, 152] on button at bounding box center [810, 152] width 8 height 8
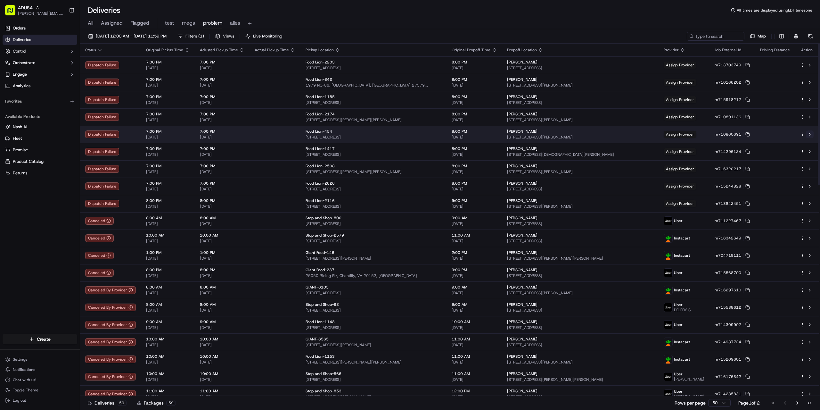
click at [810, 134] on button at bounding box center [810, 134] width 8 height 8
click at [808, 133] on button at bounding box center [810, 134] width 8 height 8
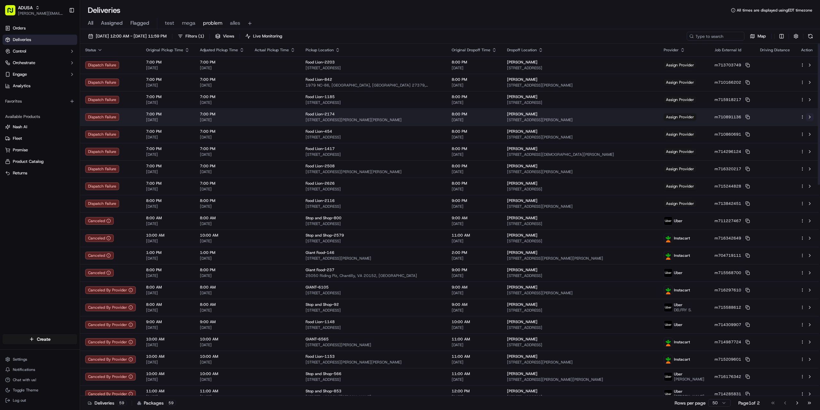
click at [808, 117] on button at bounding box center [810, 117] width 8 height 8
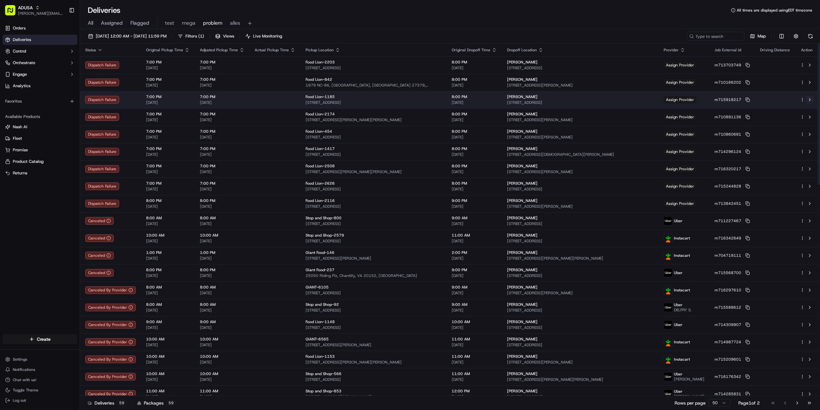
click at [810, 98] on button at bounding box center [810, 100] width 8 height 8
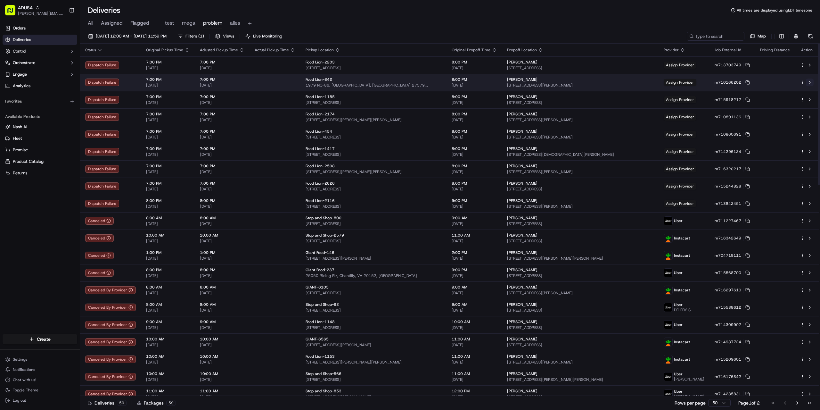
click at [808, 82] on button at bounding box center [810, 82] width 8 height 8
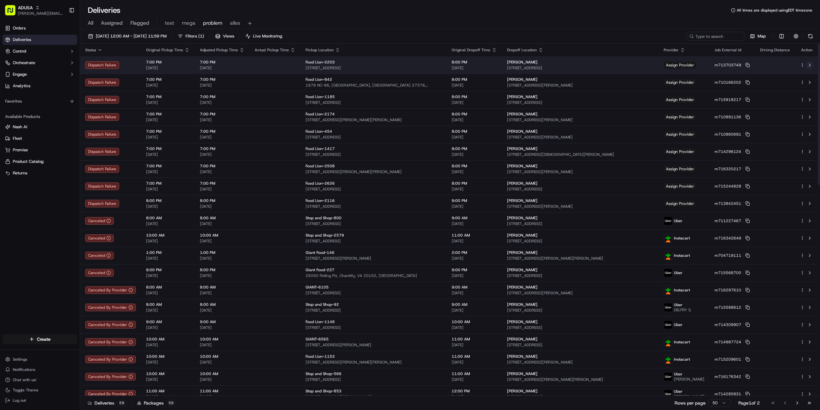
click at [809, 64] on button at bounding box center [810, 65] width 8 height 8
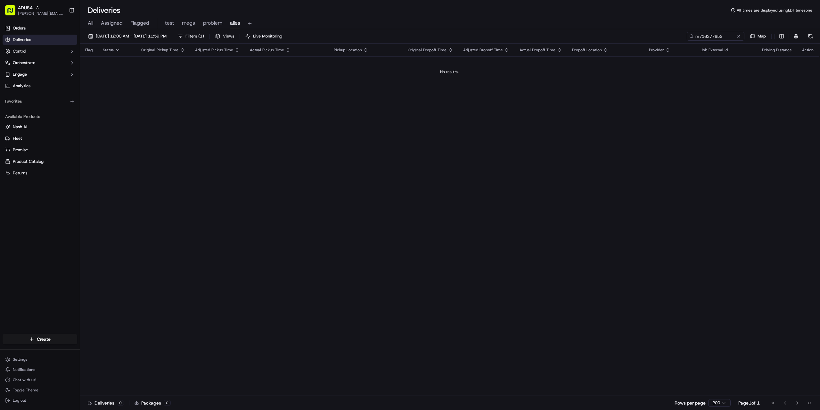
drag, startPoint x: 680, startPoint y: 37, endPoint x: 674, endPoint y: 37, distance: 5.8
click at [687, 37] on div "m716377652" at bounding box center [716, 36] width 58 height 9
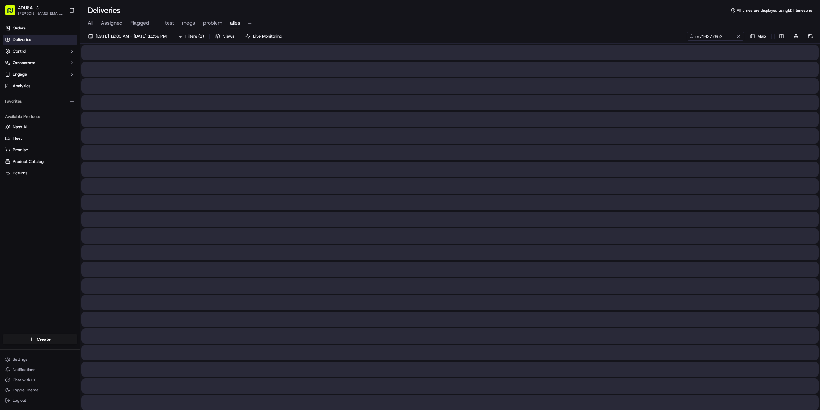
drag, startPoint x: 711, startPoint y: 33, endPoint x: 704, endPoint y: 37, distance: 7.8
click at [704, 37] on input "m716377652" at bounding box center [716, 36] width 58 height 9
type input "m716377652"
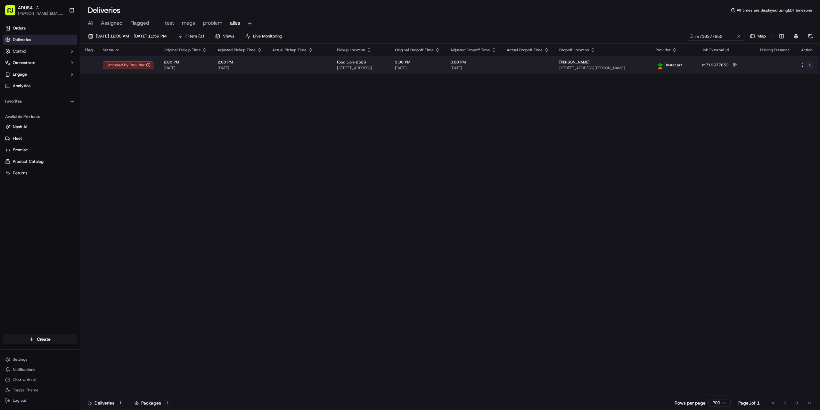
click at [810, 65] on button at bounding box center [810, 65] width 8 height 8
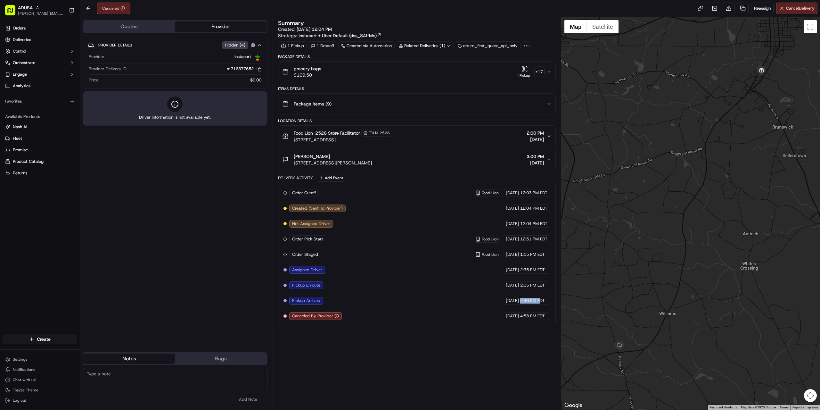
drag, startPoint x: 520, startPoint y: 300, endPoint x: 539, endPoint y: 300, distance: 19.2
click at [539, 300] on span "2:46 PM EDT" at bounding box center [532, 301] width 25 height 6
drag, startPoint x: 520, startPoint y: 314, endPoint x: 542, endPoint y: 314, distance: 22.1
click at [542, 314] on span "4:58 PM EDT" at bounding box center [532, 316] width 25 height 6
click at [478, 341] on div "Summary Created: [DATE] 12:04 PM Strategy: Instacart + Uber Default (dss_8AffMe…" at bounding box center [417, 213] width 278 height 386
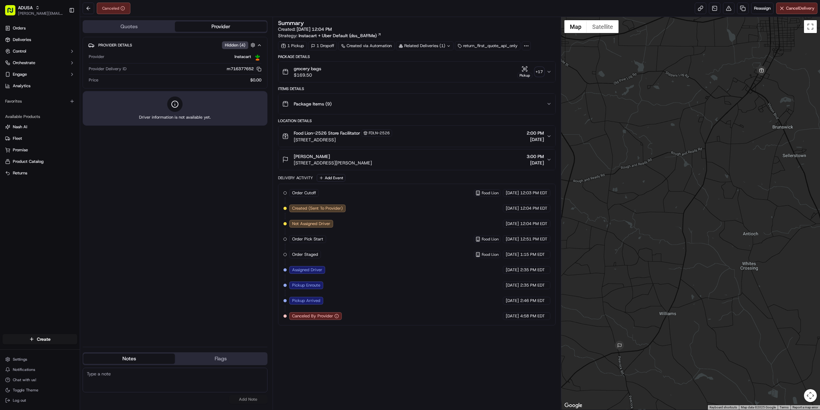
click at [50, 285] on div "Orders Deliveries Control Orchestrate Engage Analytics Favorites Available Prod…" at bounding box center [40, 175] width 80 height 308
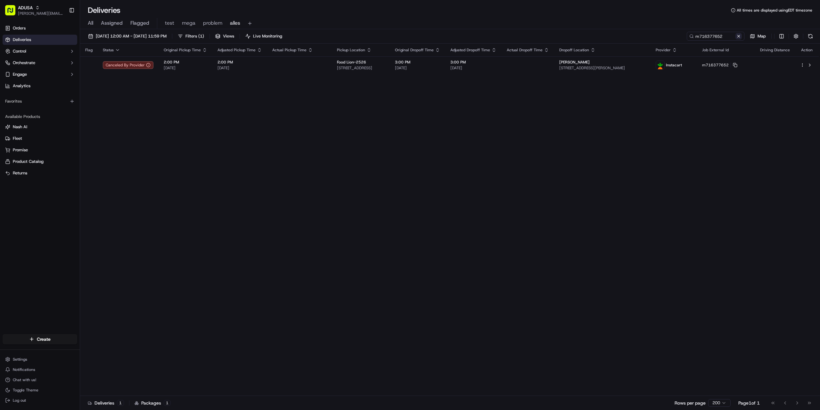
click at [740, 34] on button at bounding box center [739, 36] width 6 height 6
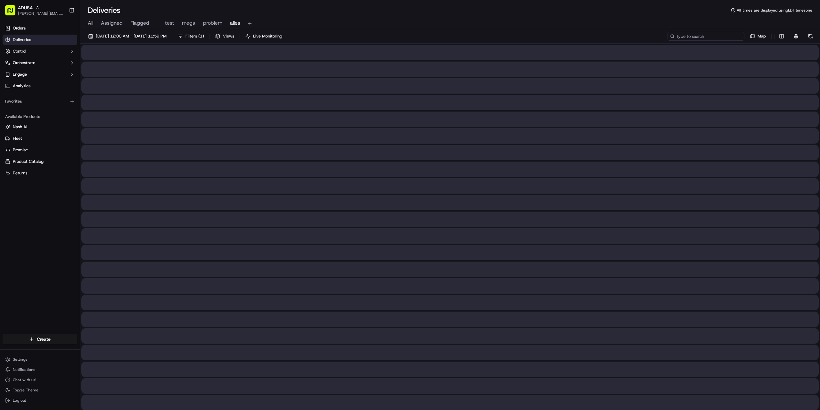
paste input "m713808094"
type input "m713808094"
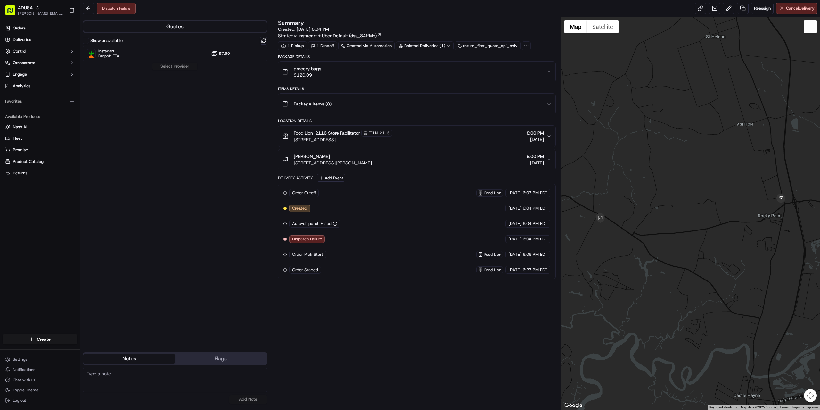
click at [376, 69] on div "grocery bags $120.09" at bounding box center [414, 71] width 264 height 13
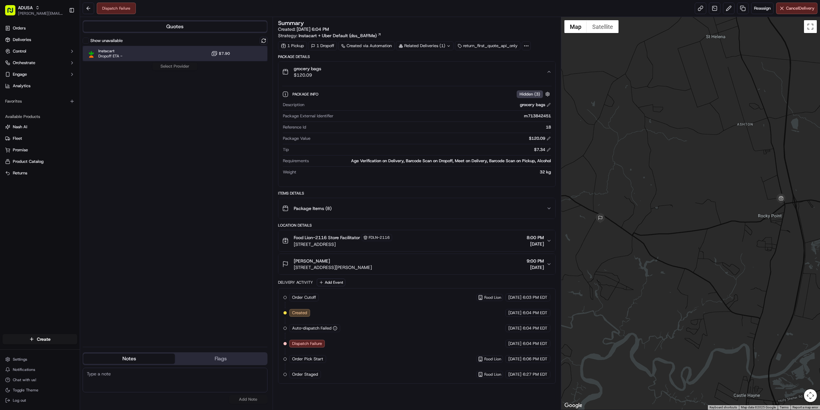
click at [150, 51] on div "Instacart Dropoff ETA - $7.90" at bounding box center [175, 53] width 185 height 15
click at [177, 66] on button "Assign Provider" at bounding box center [174, 66] width 45 height 8
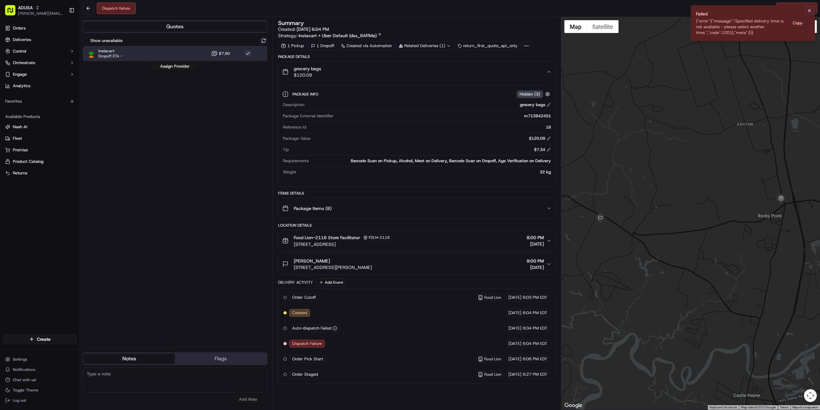
click at [808, 11] on icon "Notifications (F8)" at bounding box center [809, 10] width 5 height 5
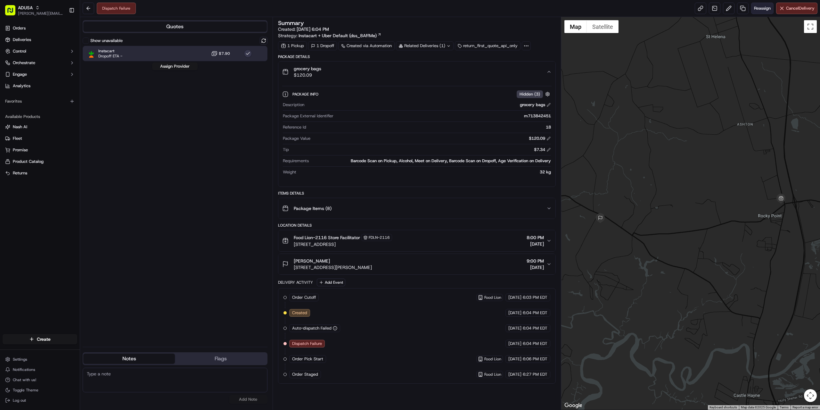
click at [766, 7] on span "Reassign" at bounding box center [762, 8] width 17 height 6
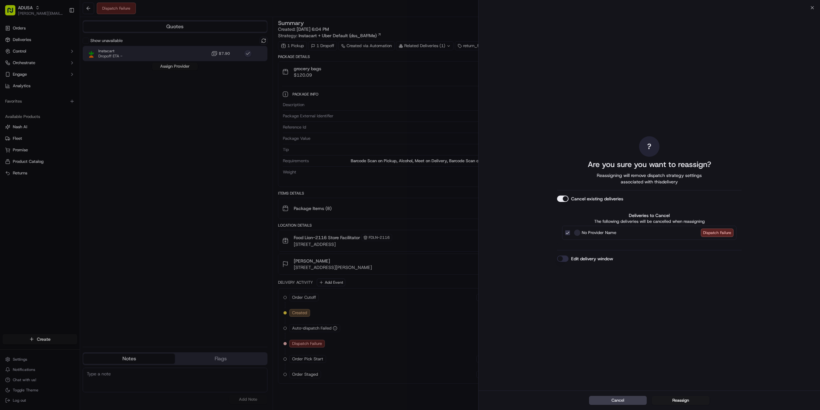
click at [628, 259] on div "Edit delivery window" at bounding box center [649, 258] width 185 height 6
click at [588, 255] on div "? Are you sure you want to reassign? Reassigning will remove dispatch strategy …" at bounding box center [649, 199] width 185 height 380
click at [589, 258] on label "Edit delivery window" at bounding box center [592, 258] width 42 height 6
click at [569, 258] on button "Edit delivery window" at bounding box center [563, 258] width 12 height 6
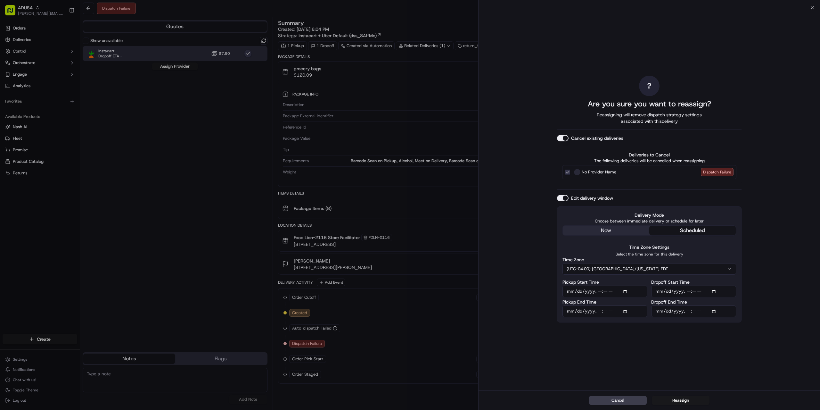
click at [703, 290] on input "Dropoff Start Time" at bounding box center [693, 291] width 85 height 12
click at [714, 289] on input "Dropoff Start Time" at bounding box center [693, 291] width 85 height 12
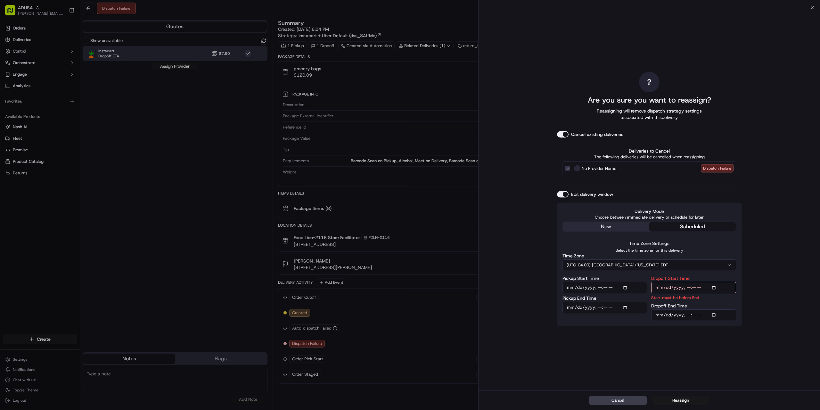
type input "[DATE]T21:00"
click at [767, 270] on div "? Are you sure you want to reassign? Reassigning will remove dispatch strategy …" at bounding box center [649, 199] width 341 height 383
click at [699, 315] on input "Dropoff End Time" at bounding box center [693, 315] width 85 height 12
click at [716, 313] on input "Dropoff End Time" at bounding box center [693, 315] width 85 height 12
click at [801, 181] on div "? Are you sure you want to reassign? Reassigning will remove dispatch strategy …" at bounding box center [649, 199] width 341 height 383
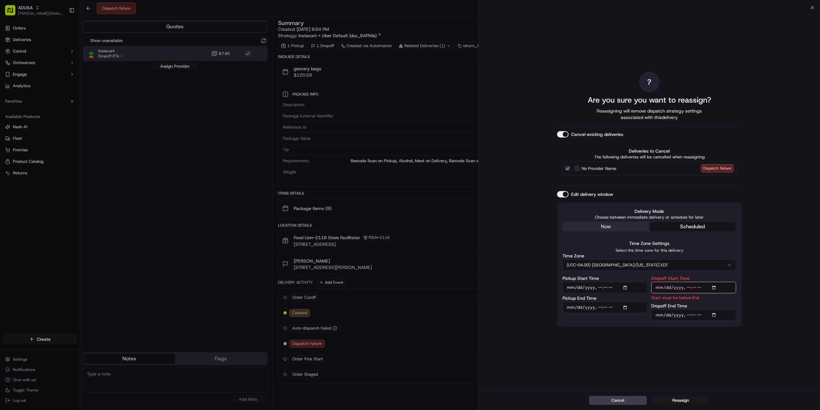
click at [813, 4] on div "Close ? Are you sure you want to reassign? Reassigning will remove dispatch str…" at bounding box center [649, 205] width 342 height 410
click at [812, 6] on icon "button" at bounding box center [812, 7] width 5 height 5
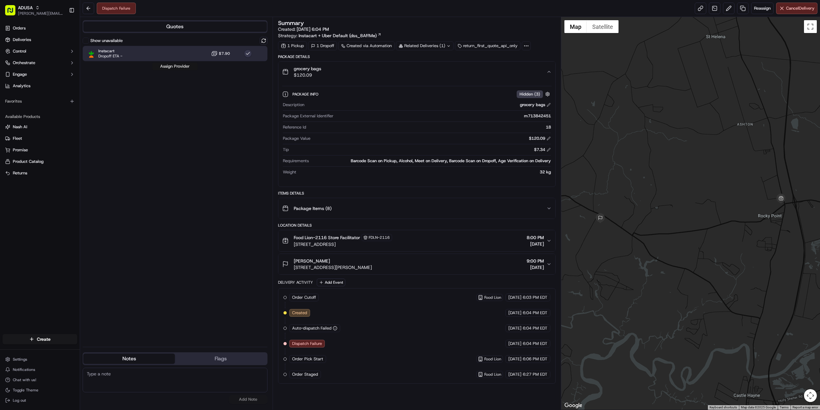
click at [169, 63] on button "Assign Provider" at bounding box center [174, 66] width 45 height 8
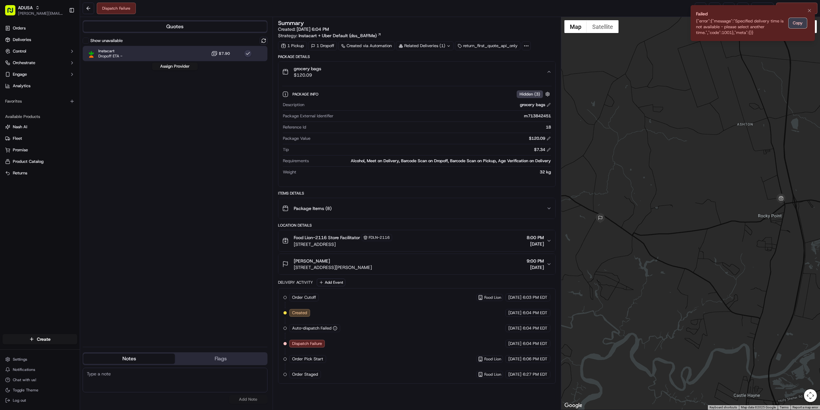
click at [799, 24] on button "Copy" at bounding box center [798, 23] width 18 height 10
paste textarea "{"error":{"message":"Specified delivery time is not available - please select a…"
type textarea "{"error":{"message":"Specified delivery time is not available - please select a…"
click at [255, 397] on button "Add Note" at bounding box center [248, 399] width 38 height 9
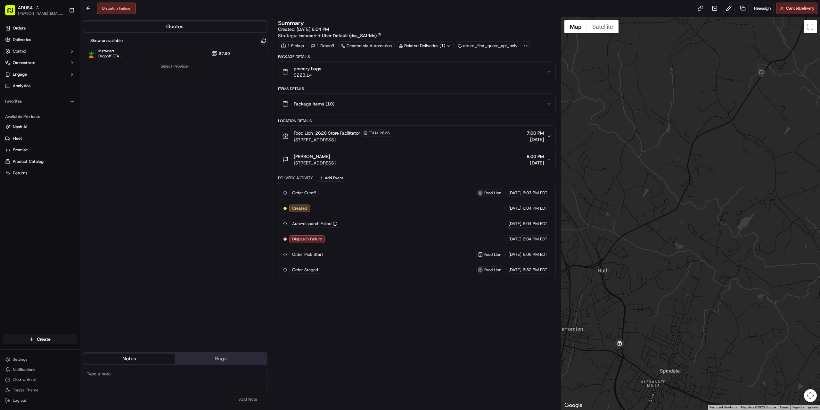
click at [386, 81] on button "grocery bags $228.14" at bounding box center [416, 72] width 277 height 21
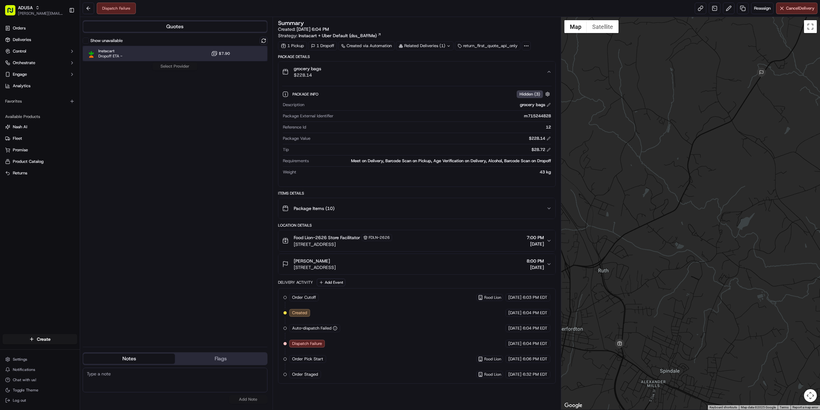
click at [173, 54] on div "Instacart Dropoff ETA - $7.90" at bounding box center [175, 53] width 185 height 15
click at [175, 66] on button "Assign Provider" at bounding box center [174, 66] width 45 height 8
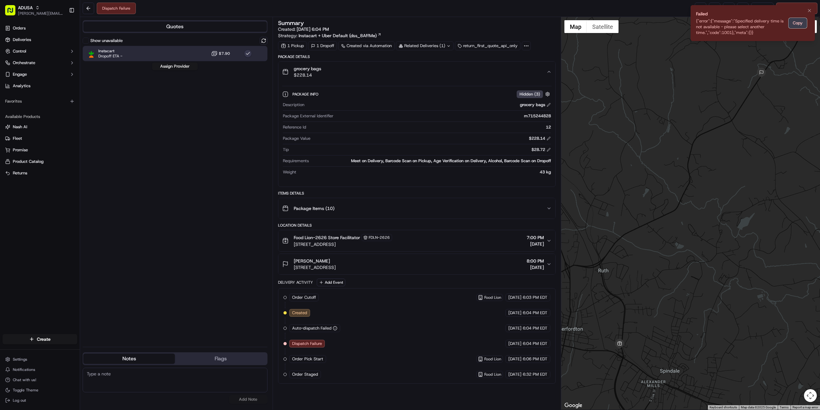
click at [795, 23] on button "Copy" at bounding box center [798, 23] width 18 height 10
paste textarea "{"error":{"message":"Specified delivery time is not available - please select a…"
type textarea "{"error":{"message":"Specified delivery time is not available - please select a…"
click at [252, 400] on button "Add Note" at bounding box center [248, 399] width 38 height 9
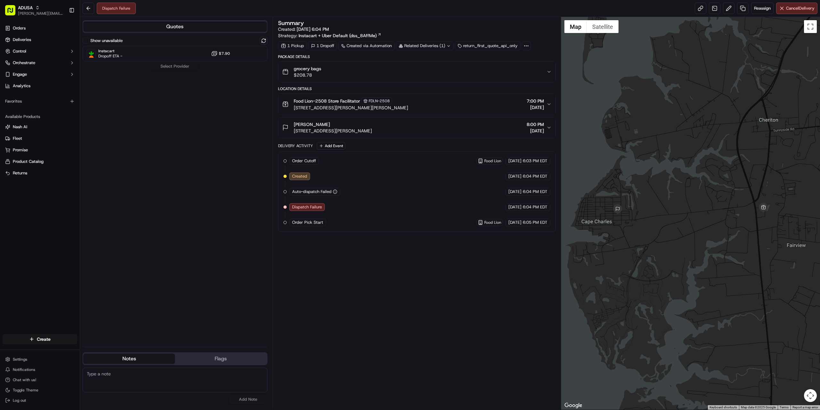
click at [366, 101] on icon "button" at bounding box center [366, 101] width 4 height 4
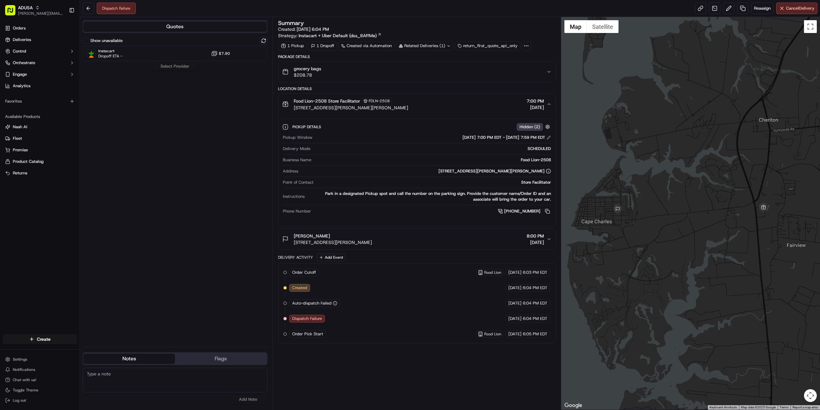
click at [366, 101] on icon "button" at bounding box center [366, 101] width 4 height 4
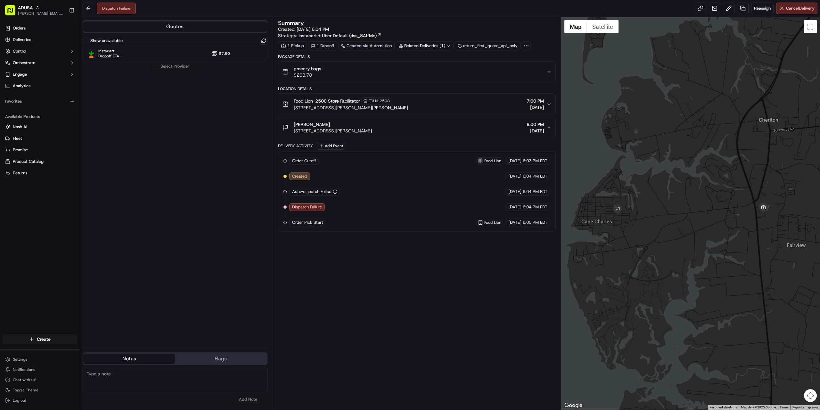
click at [366, 70] on div "grocery bags $208.78" at bounding box center [414, 71] width 264 height 13
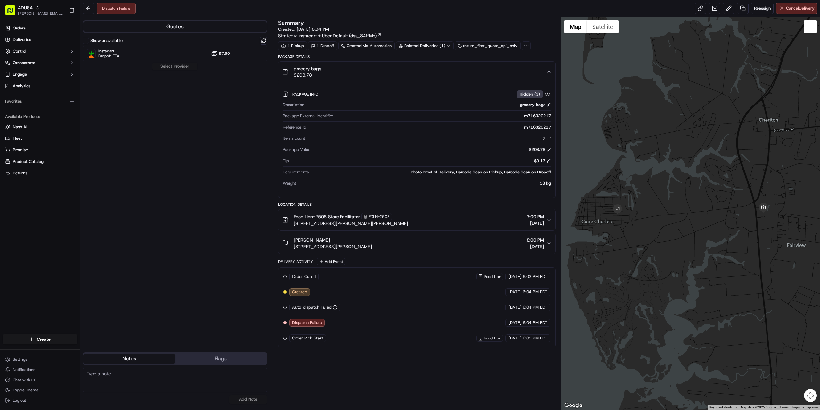
click at [366, 70] on div "grocery bags $208.78" at bounding box center [414, 71] width 264 height 13
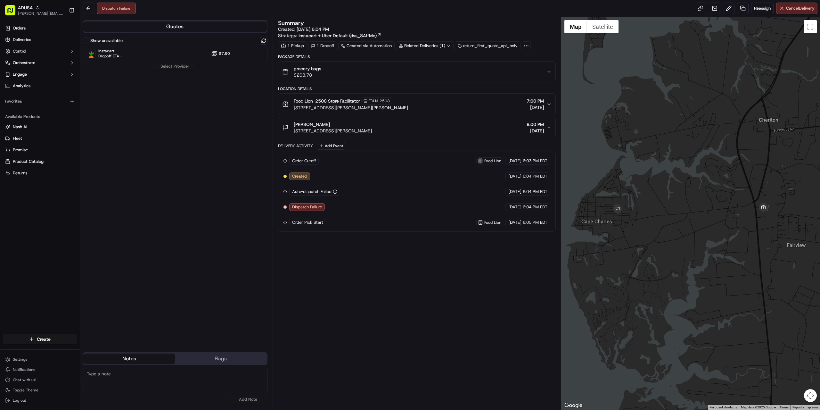
click at [165, 67] on div "Show unavailable Instacart Dropoff ETA - $7.90 Select Provider" at bounding box center [175, 189] width 185 height 305
click at [166, 67] on div "Show unavailable Instacart Dropoff ETA - $7.90 Select Provider" at bounding box center [175, 189] width 185 height 305
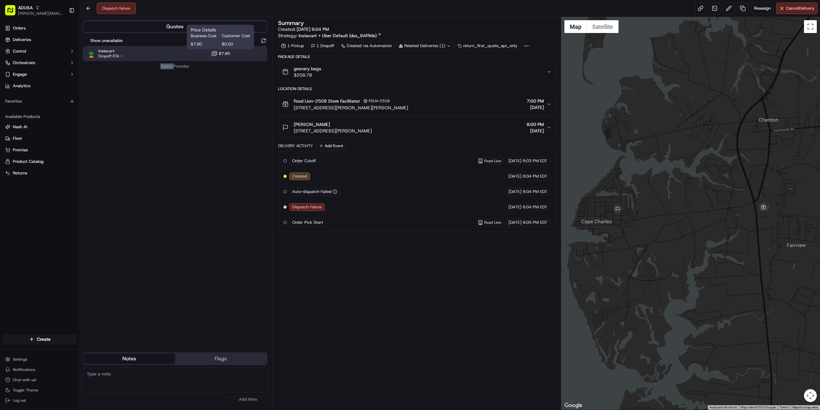
click at [219, 53] on span "$7.90" at bounding box center [224, 53] width 11 height 5
click at [177, 64] on button "Assign Provider" at bounding box center [174, 66] width 45 height 8
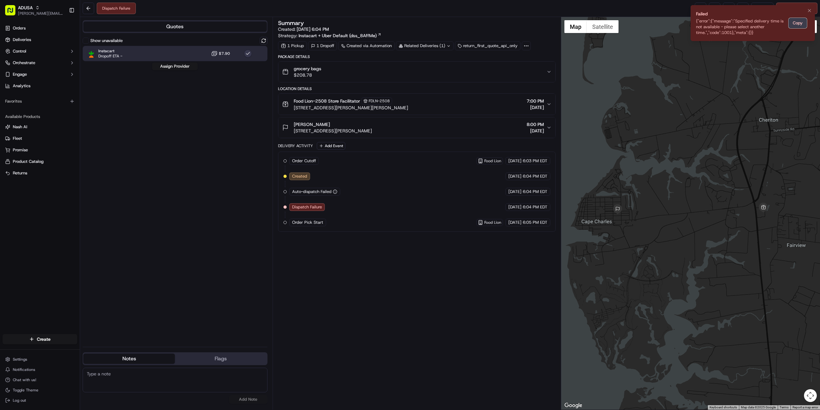
click at [800, 26] on button "Copy" at bounding box center [798, 23] width 18 height 10
paste textarea "{"error":{"message":"Specified delivery time is not available - please select a…"
type textarea "{"error":{"message":"Specified delivery time is not available - please select a…"
click at [254, 402] on button "Add Note" at bounding box center [248, 399] width 38 height 9
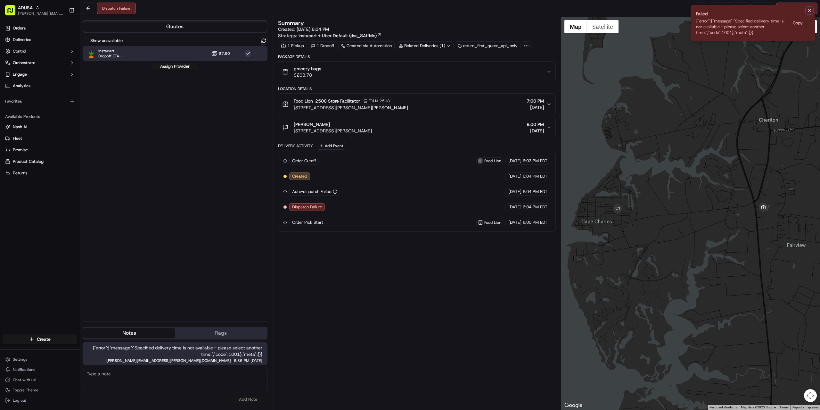
click at [808, 9] on icon "Notifications (F8)" at bounding box center [809, 10] width 5 height 5
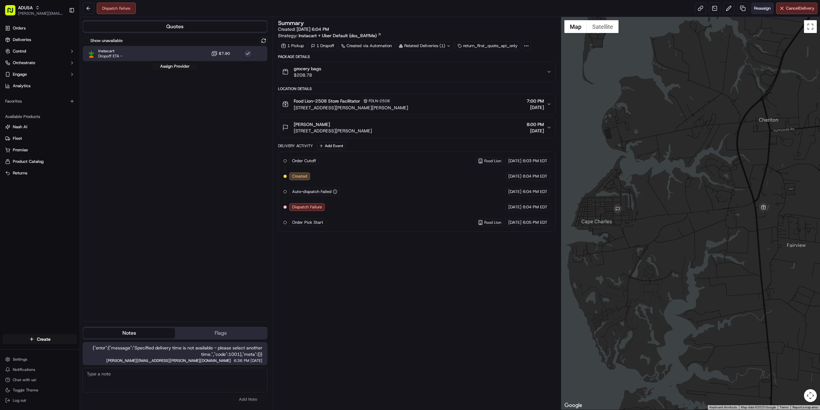
click at [761, 4] on button "Reassign" at bounding box center [762, 9] width 22 height 12
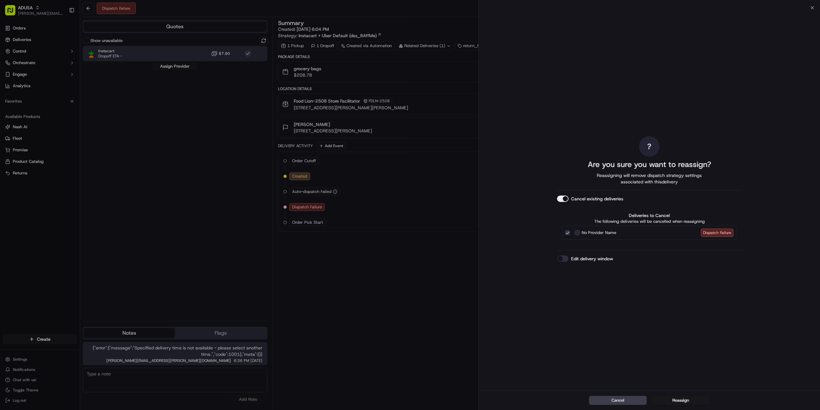
click at [604, 257] on label "Edit delivery window" at bounding box center [592, 258] width 42 height 6
click at [569, 257] on button "Edit delivery window" at bounding box center [563, 258] width 12 height 6
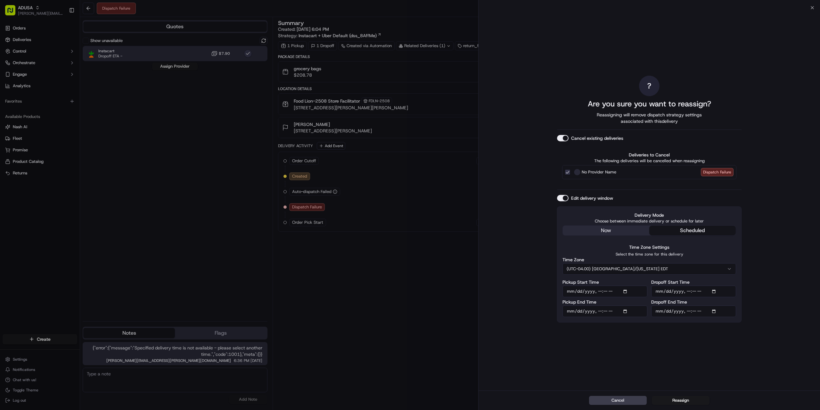
click at [713, 290] on input "Dropoff Start Time" at bounding box center [693, 291] width 85 height 12
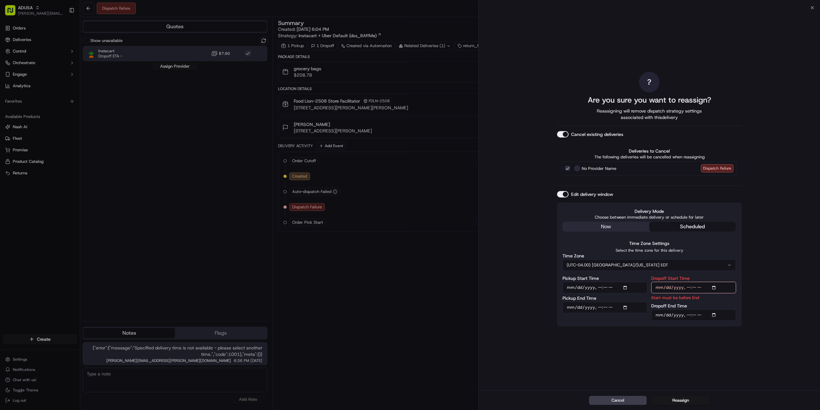
type input "[DATE]T20:00"
click at [766, 257] on div "? Are you sure you want to reassign? Reassigning will remove dispatch strategy …" at bounding box center [649, 199] width 341 height 383
click at [697, 316] on input "Dropoff End Time" at bounding box center [693, 315] width 85 height 12
click at [713, 315] on input "Dropoff End Time" at bounding box center [693, 315] width 85 height 12
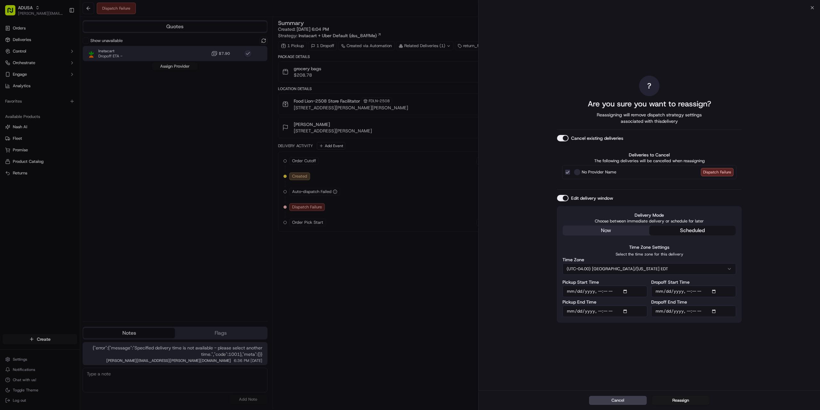
type input "[DATE]T21:00"
click at [786, 149] on div "? Are you sure you want to reassign? Reassigning will remove dispatch strategy …" at bounding box center [649, 199] width 341 height 383
click at [679, 399] on button "Reassign" at bounding box center [681, 400] width 58 height 9
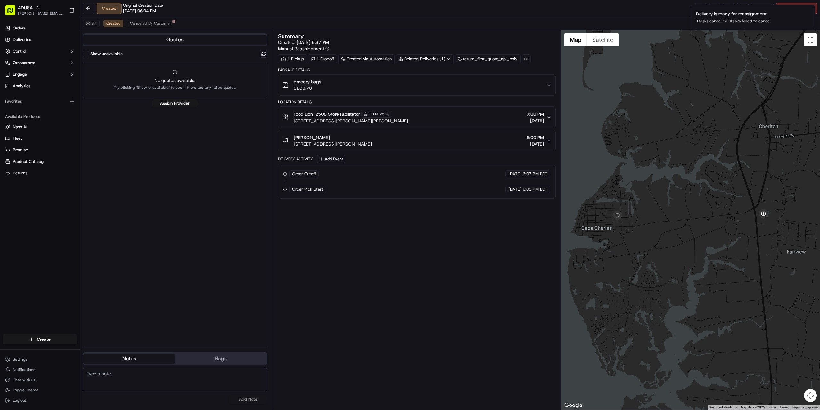
click at [174, 72] on icon at bounding box center [174, 72] width 5 height 5
click at [117, 54] on label "Show unavailable" at bounding box center [106, 54] width 32 height 6
click at [89, 54] on button "Show unavailable" at bounding box center [86, 54] width 6 height 6
click at [263, 54] on button at bounding box center [264, 54] width 8 height 8
click at [123, 69] on div "Instacart Dropoff ETA - $7.90" at bounding box center [175, 66] width 185 height 15
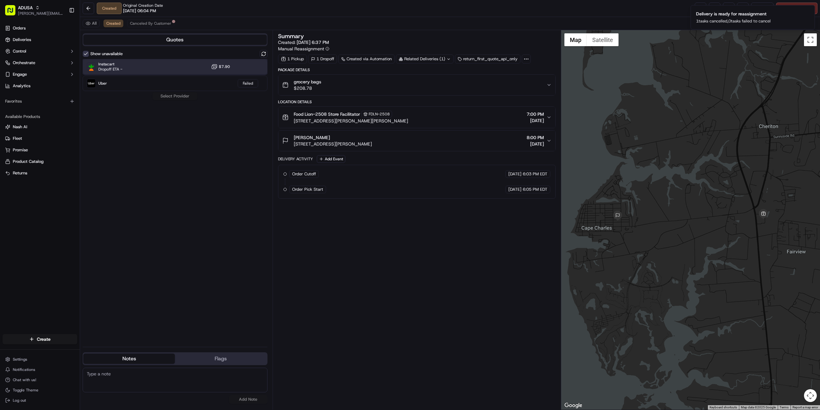
click at [143, 65] on div "Instacart Dropoff ETA - $7.90" at bounding box center [175, 66] width 185 height 15
click at [174, 96] on button "Assign Provider" at bounding box center [174, 96] width 45 height 8
click at [361, 82] on div "grocery bags $208.78" at bounding box center [414, 84] width 264 height 13
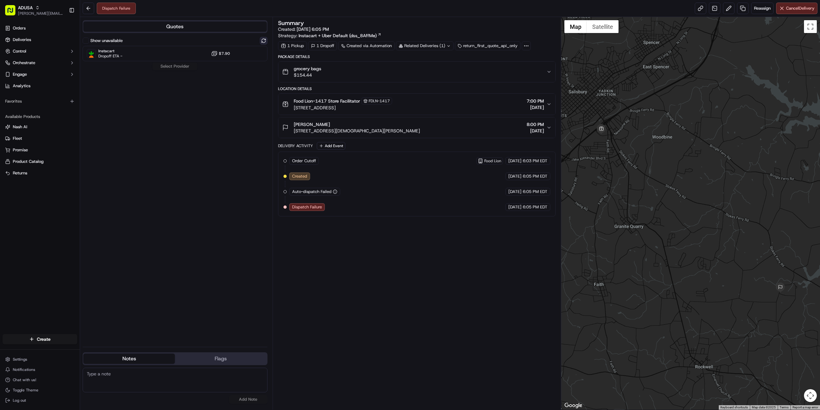
click at [265, 38] on button at bounding box center [264, 41] width 8 height 8
click at [170, 55] on div "Instacart Dropoff ETA - $7.90" at bounding box center [175, 53] width 185 height 15
click at [175, 69] on button "Assign Provider" at bounding box center [174, 66] width 45 height 8
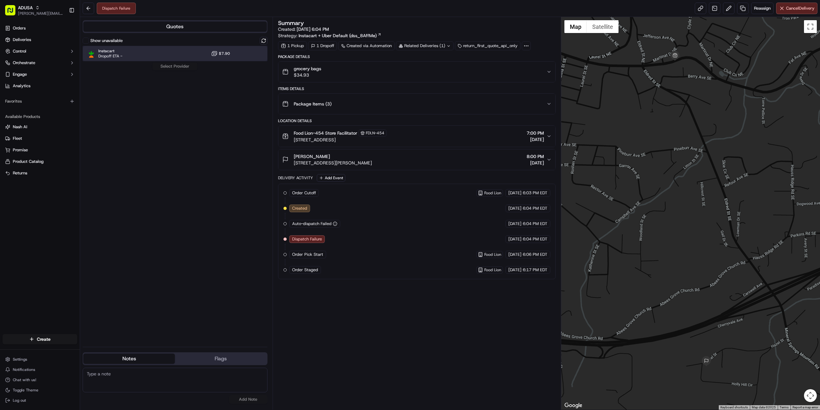
click at [135, 58] on div "Instacart Dropoff ETA - $7.90" at bounding box center [175, 53] width 185 height 15
click at [169, 66] on button "Assign Provider" at bounding box center [174, 66] width 45 height 8
click at [412, 108] on div "Package Items ( 3 )" at bounding box center [414, 103] width 264 height 13
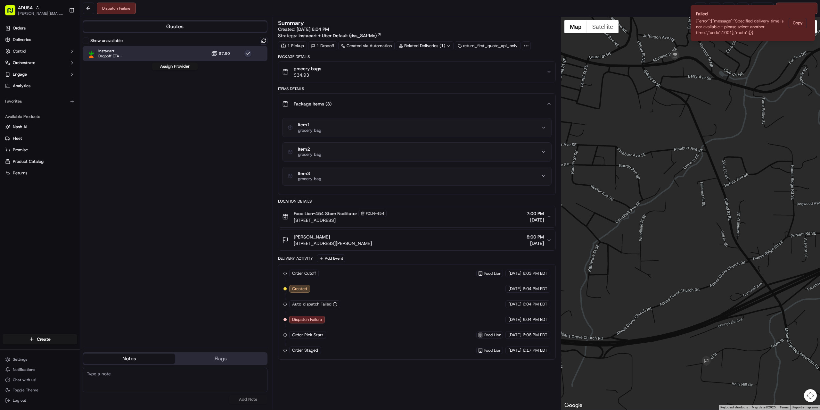
click at [406, 75] on div "grocery bags $34.93" at bounding box center [414, 71] width 264 height 13
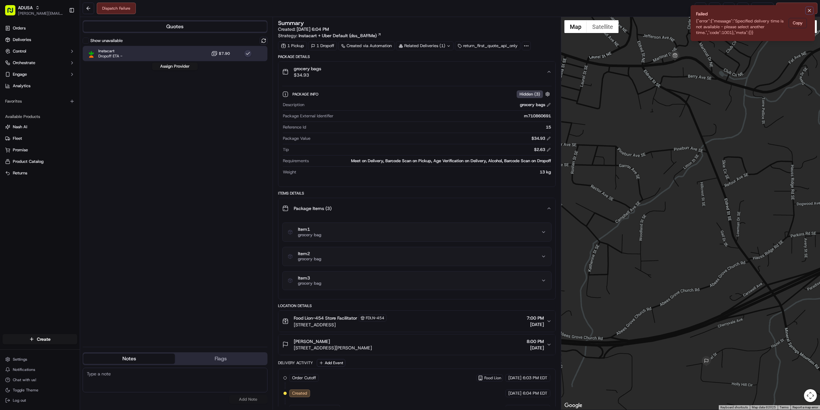
click at [808, 12] on icon "Notifications (F8)" at bounding box center [809, 10] width 3 height 3
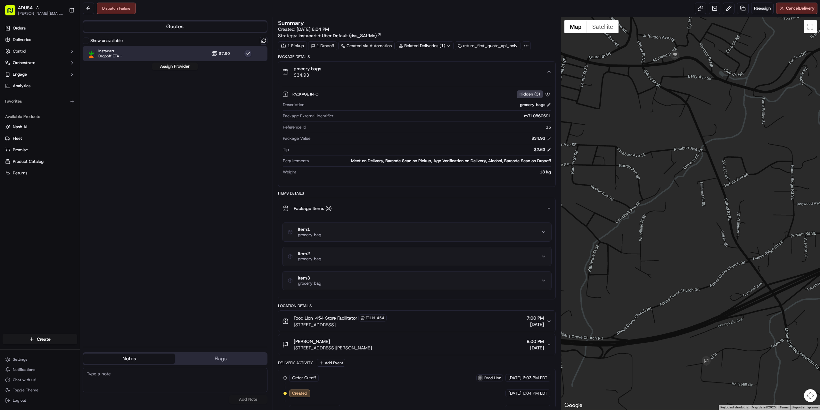
click at [228, 130] on div "Show unavailable Instacart Dropoff ETA - $7.90 Assign Provider" at bounding box center [175, 189] width 185 height 305
click at [756, 9] on span "Reassign" at bounding box center [762, 8] width 17 height 6
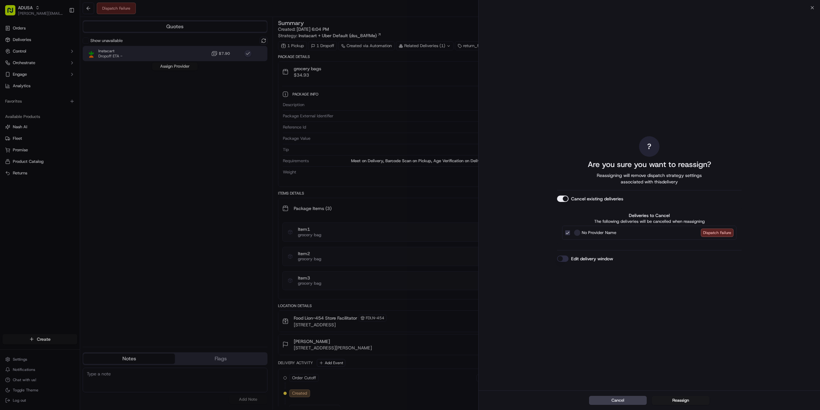
click at [609, 259] on label "Edit delivery window" at bounding box center [592, 258] width 42 height 6
click at [569, 259] on button "Edit delivery window" at bounding box center [563, 258] width 12 height 6
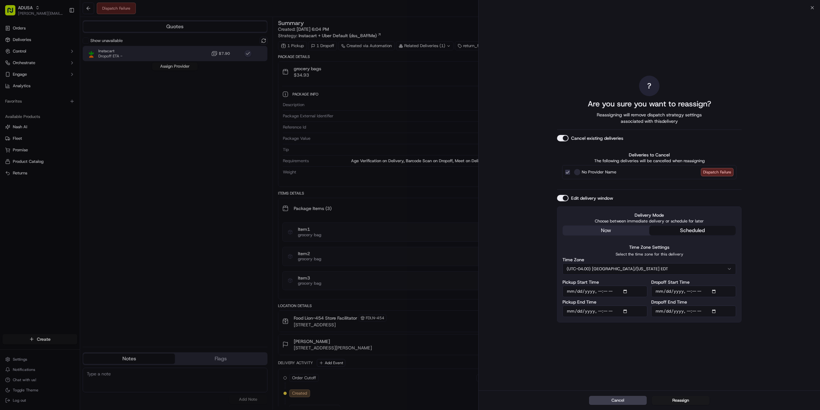
click at [716, 291] on input "Dropoff Start Time" at bounding box center [693, 291] width 85 height 12
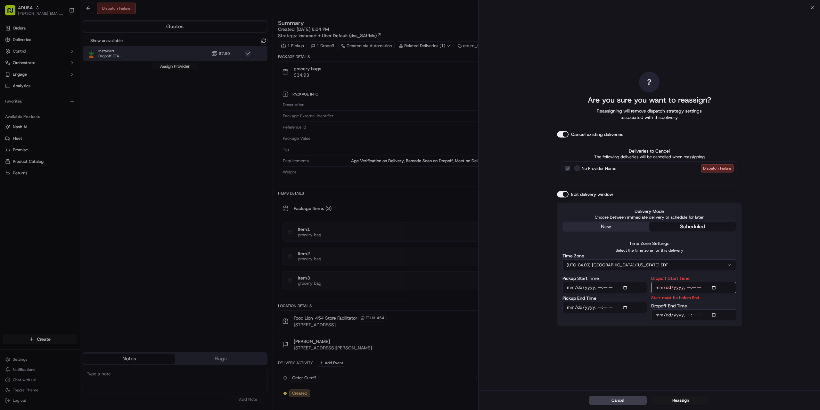
type input "[DATE]T20:00"
click at [772, 241] on div "? Are you sure you want to reassign? Reassigning will remove dispatch strategy …" at bounding box center [649, 199] width 341 height 383
click at [696, 315] on input "Dropoff End Time" at bounding box center [693, 315] width 85 height 12
click at [715, 314] on input "Dropoff End Time" at bounding box center [693, 315] width 85 height 12
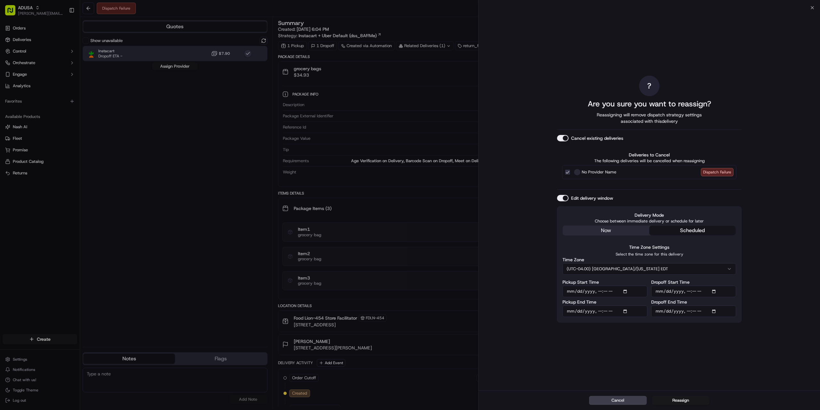
type input "[DATE]T21:00"
click at [788, 172] on div "? Are you sure you want to reassign? Reassigning will remove dispatch strategy …" at bounding box center [649, 199] width 341 height 383
click at [681, 399] on button "Reassign" at bounding box center [681, 400] width 58 height 9
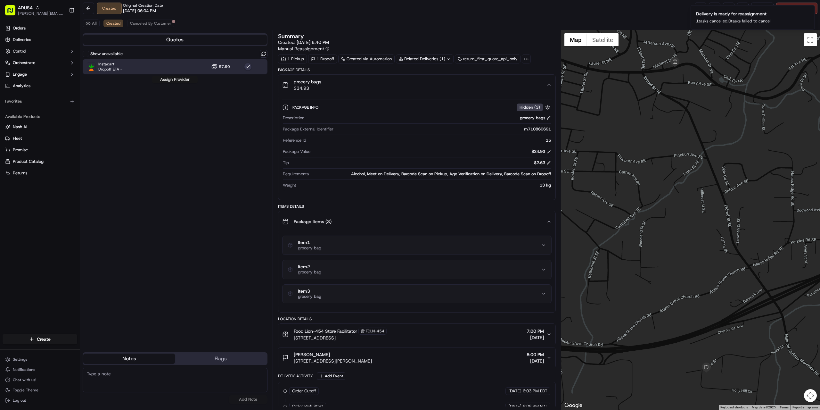
click at [172, 78] on button "Assign Provider" at bounding box center [174, 80] width 45 height 8
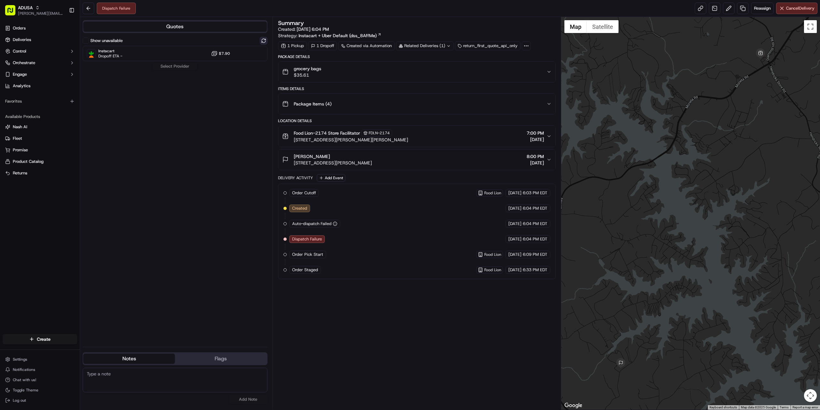
click at [267, 40] on button at bounding box center [264, 41] width 8 height 8
click at [166, 57] on div "Instacart Dropoff ETA - $7.90" at bounding box center [175, 53] width 185 height 15
click at [172, 70] on div "Show unavailable Instacart Dropoff ETA - $7.90 Assign Provider" at bounding box center [175, 189] width 185 height 305
click at [174, 67] on button "Assign Provider" at bounding box center [174, 66] width 45 height 8
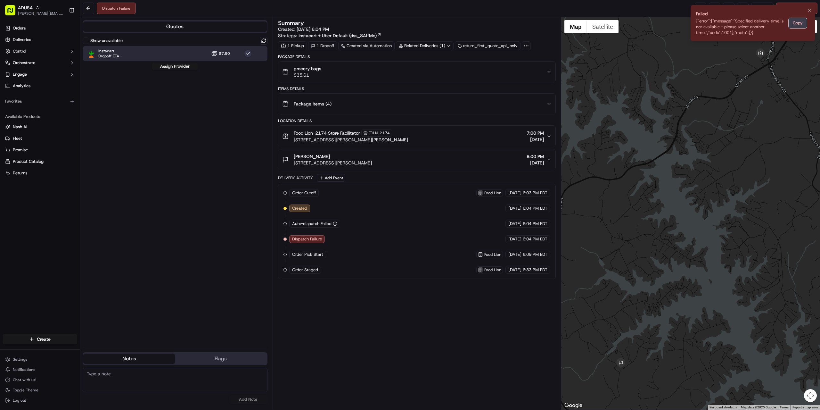
click at [801, 24] on button "Copy" at bounding box center [798, 23] width 18 height 10
paste textarea "{"error":{"message":"Specified delivery time is not available - please select a…"
type textarea "{"error":{"message":"Specified delivery time is not available - please select a…"
click at [239, 399] on button "Add Note" at bounding box center [248, 399] width 38 height 9
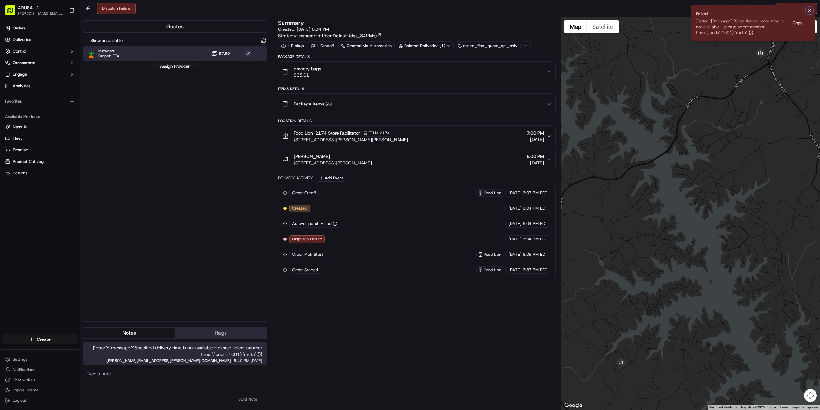
click at [809, 11] on icon "Notifications (F8)" at bounding box center [809, 10] width 5 height 5
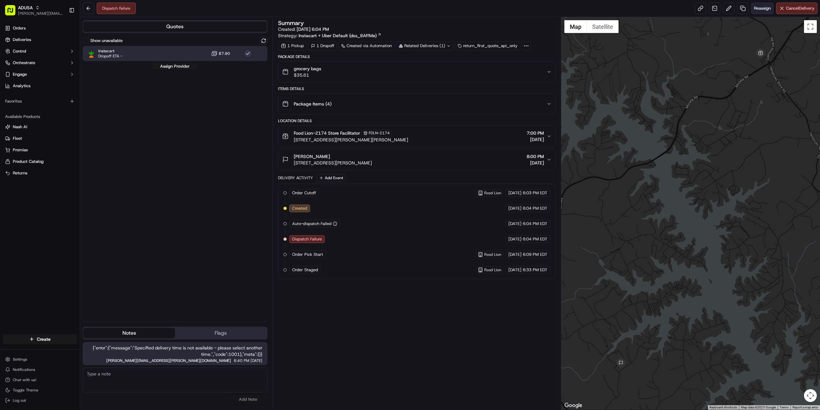
click at [767, 6] on span "Reassign" at bounding box center [762, 8] width 17 height 6
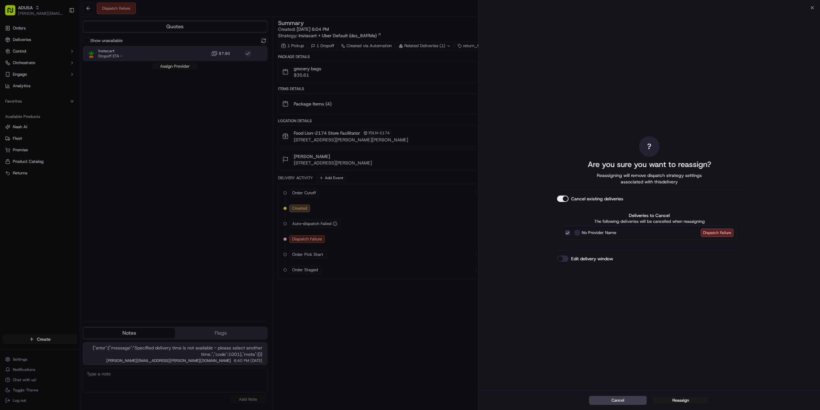
click at [644, 252] on div "? Are you sure you want to reassign? Reassigning will remove dispatch strategy …" at bounding box center [649, 199] width 185 height 380
drag, startPoint x: 616, startPoint y: 255, endPoint x: 595, endPoint y: 264, distance: 22.3
click at [614, 256] on div "? Are you sure you want to reassign? Reassigning will remove dispatch strategy …" at bounding box center [649, 199] width 185 height 380
click at [596, 262] on div "? Are you sure you want to reassign? Reassigning will remove dispatch strategy …" at bounding box center [649, 199] width 185 height 380
click at [598, 259] on label "Edit delivery window" at bounding box center [592, 258] width 42 height 6
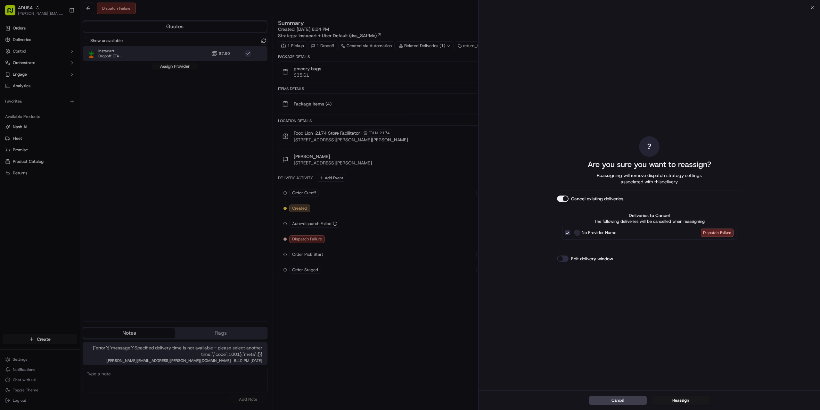
click at [569, 259] on button "Edit delivery window" at bounding box center [563, 258] width 12 height 6
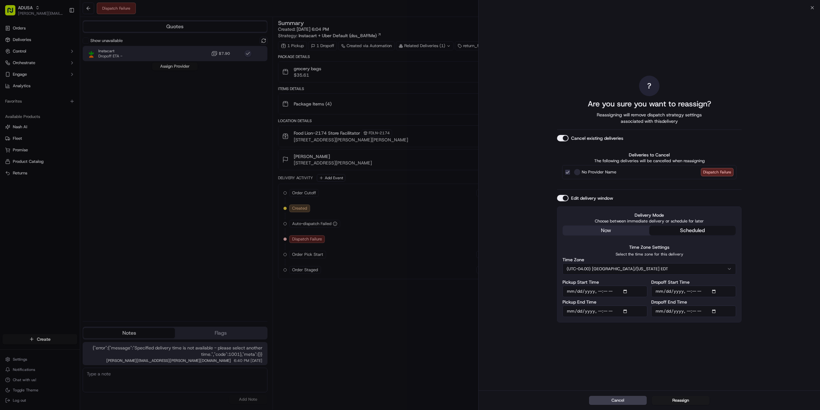
click at [717, 289] on input "Dropoff Start Time" at bounding box center [693, 291] width 85 height 12
click at [717, 290] on input "Dropoff Start Time" at bounding box center [693, 291] width 85 height 12
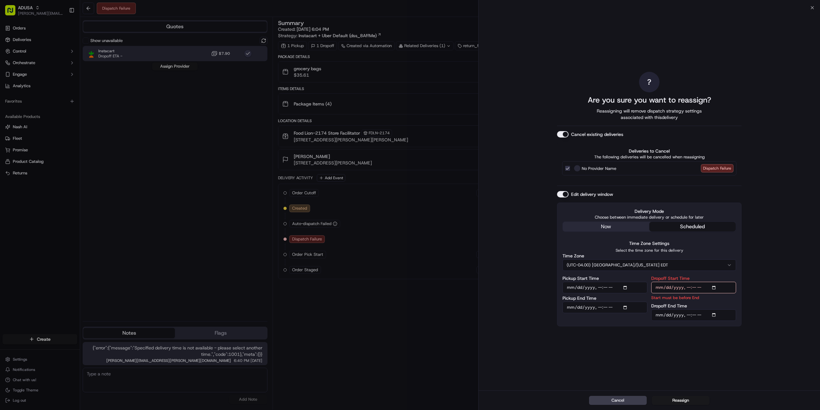
type input "[DATE]T20:00"
click at [781, 237] on div "? Are you sure you want to reassign? Reassigning will remove dispatch strategy …" at bounding box center [649, 199] width 341 height 383
click at [715, 314] on input "Dropoff End Time" at bounding box center [693, 315] width 85 height 12
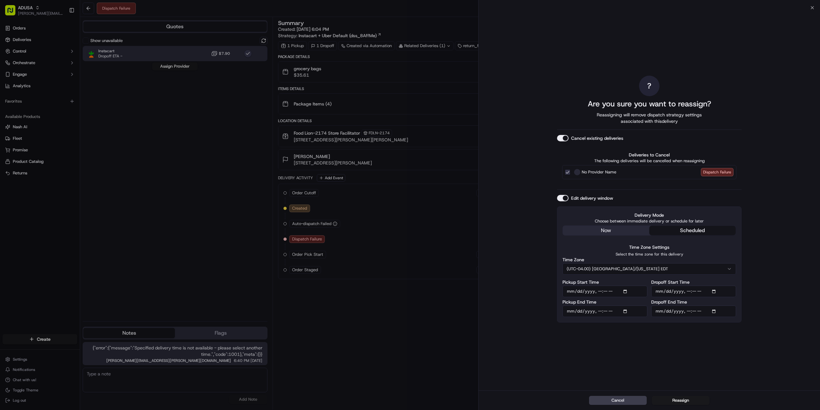
type input "[DATE]T21:00"
click at [775, 151] on div "? Are you sure you want to reassign? Reassigning will remove dispatch strategy …" at bounding box center [649, 199] width 341 height 383
click at [678, 398] on button "Reassign" at bounding box center [681, 400] width 58 height 9
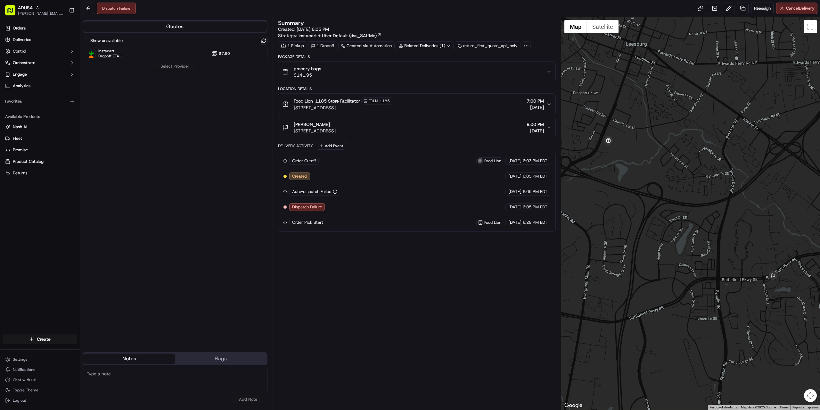
click at [259, 40] on div "Show unavailable" at bounding box center [175, 41] width 185 height 8
click at [268, 37] on div "Quotes Show unavailable Instacart Dropoff ETA - $7.90 Select Provider Notes Fla…" at bounding box center [176, 213] width 193 height 392
click at [262, 40] on button at bounding box center [264, 41] width 8 height 8
click at [171, 57] on div "Instacart Dropoff ETA - $7.90" at bounding box center [175, 53] width 185 height 15
click at [171, 66] on button "Assign Provider" at bounding box center [174, 66] width 45 height 8
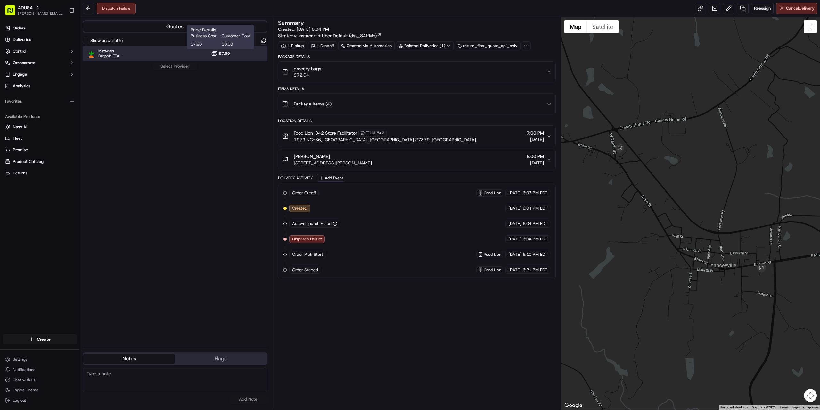
click at [213, 50] on div "Instacart Dropoff ETA - $7.90" at bounding box center [175, 53] width 185 height 15
click at [185, 65] on button "Assign Provider" at bounding box center [174, 66] width 45 height 8
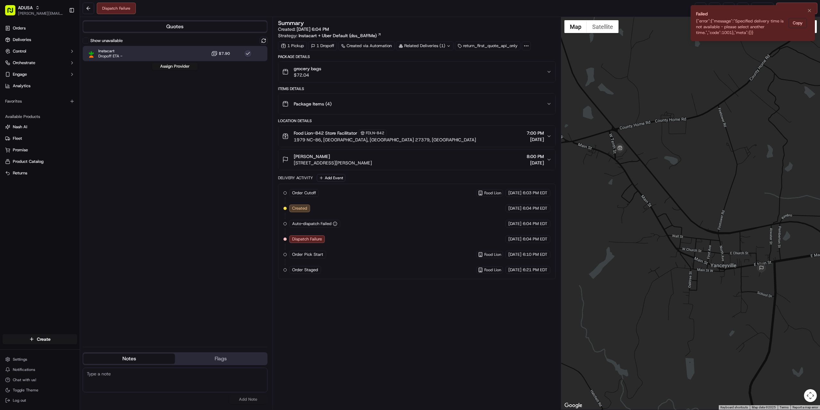
click at [807, 25] on li "Failed {"error":{"message":"Specified delivery time is not available - please s…" at bounding box center [753, 23] width 124 height 36
click at [266, 41] on button at bounding box center [264, 41] width 8 height 8
click at [182, 65] on button "Assign Provider" at bounding box center [174, 66] width 45 height 8
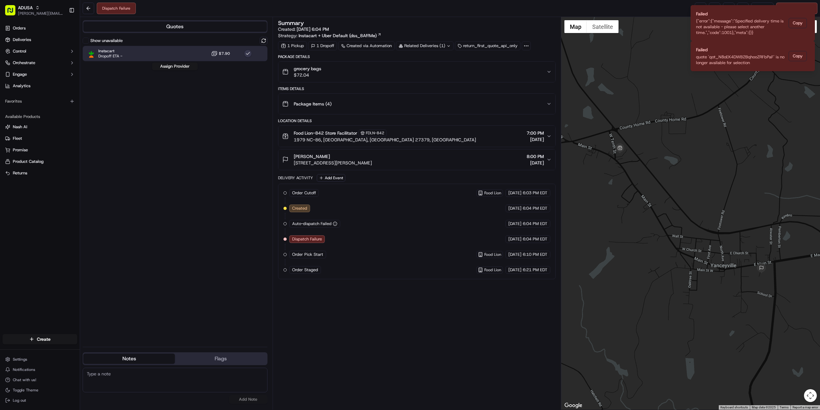
paste textarea "{"error":{"message":"Specified delivery time is not available - please select a…"
type textarea "{"error":{"message":"Specified delivery time is not available - please select a…"
click at [257, 398] on button "Add Note" at bounding box center [248, 399] width 38 height 9
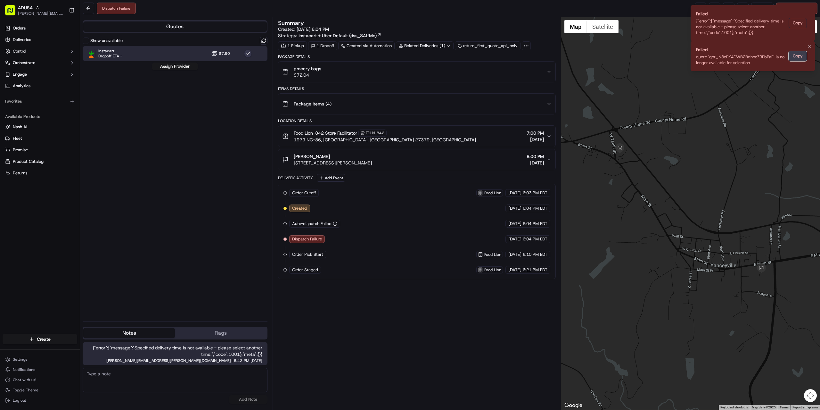
click at [798, 57] on button "Copy" at bounding box center [798, 56] width 18 height 10
paste textarea "quote 'qot_N8oEK4DWB2BqhooZRFbPaF' is no longer available for selection"
type textarea "quote 'qot_N8oEK4DWB2BqhooZRFbPaF' is no longer available for selection"
click at [248, 397] on button "Add Note" at bounding box center [248, 399] width 38 height 9
click at [741, 215] on div at bounding box center [690, 213] width 259 height 392
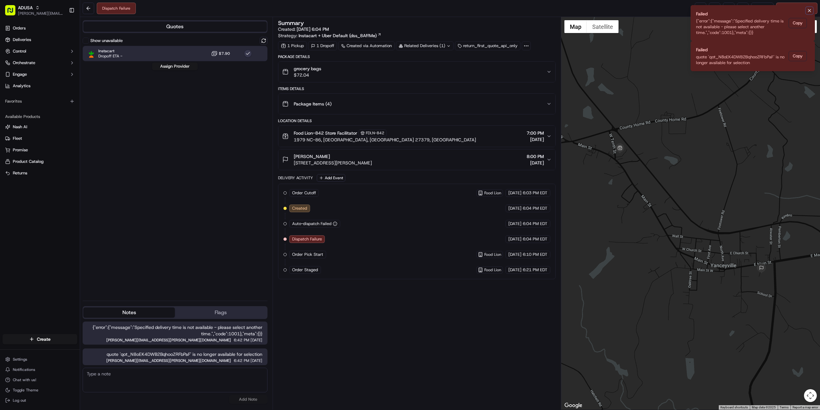
click at [810, 11] on icon "Notifications (F8)" at bounding box center [809, 10] width 5 height 5
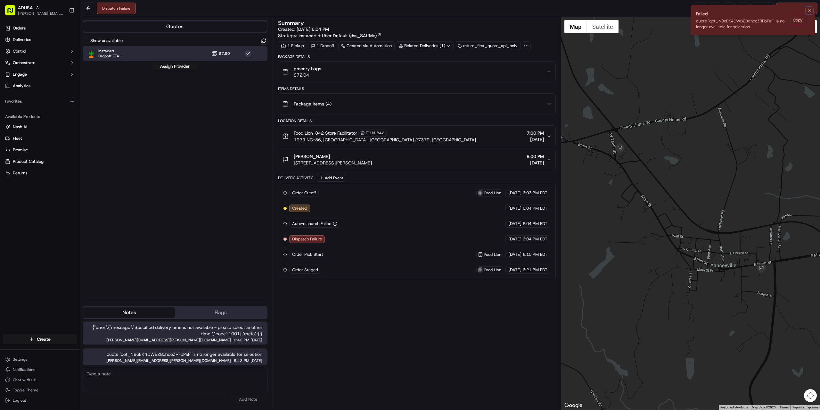
click at [810, 11] on icon "Notifications (F8)" at bounding box center [809, 10] width 5 height 5
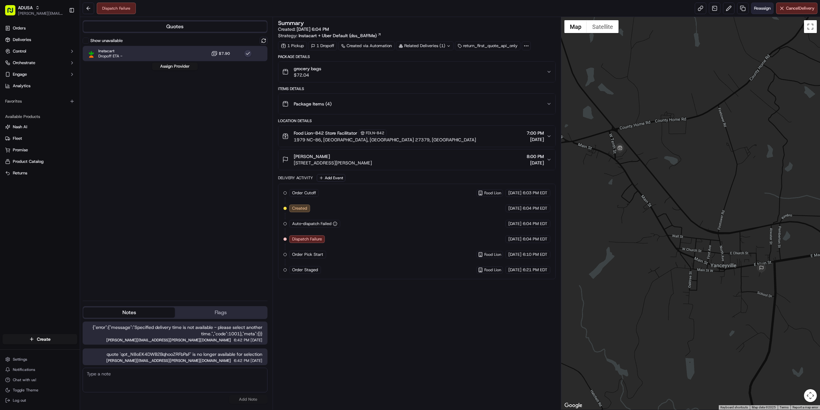
click at [760, 11] on span "Reassign" at bounding box center [762, 8] width 17 height 6
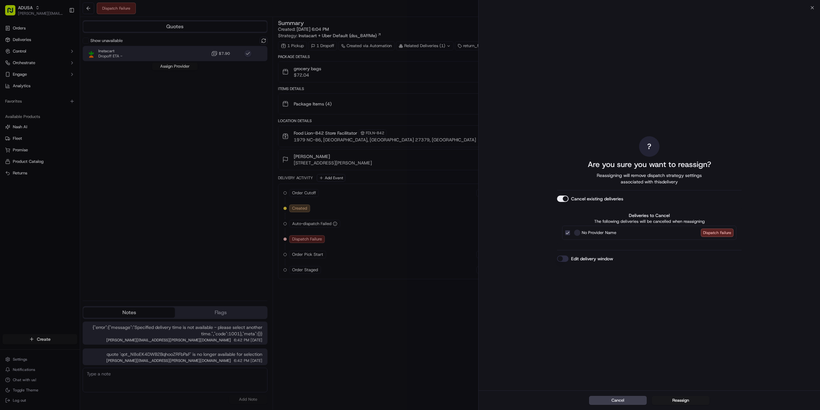
click at [616, 264] on div "? Are you sure you want to reassign? Reassigning will remove dispatch strategy …" at bounding box center [649, 199] width 185 height 380
click at [607, 260] on label "Edit delivery window" at bounding box center [592, 258] width 42 height 6
click at [569, 260] on button "Edit delivery window" at bounding box center [563, 258] width 12 height 6
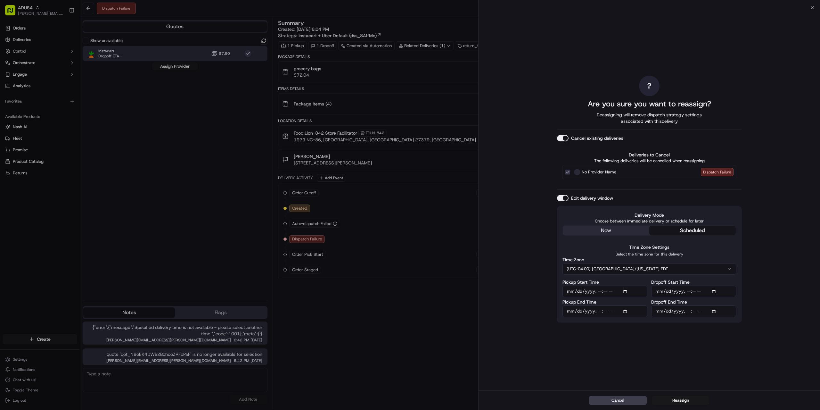
click at [717, 292] on input "Dropoff Start Time" at bounding box center [693, 291] width 85 height 12
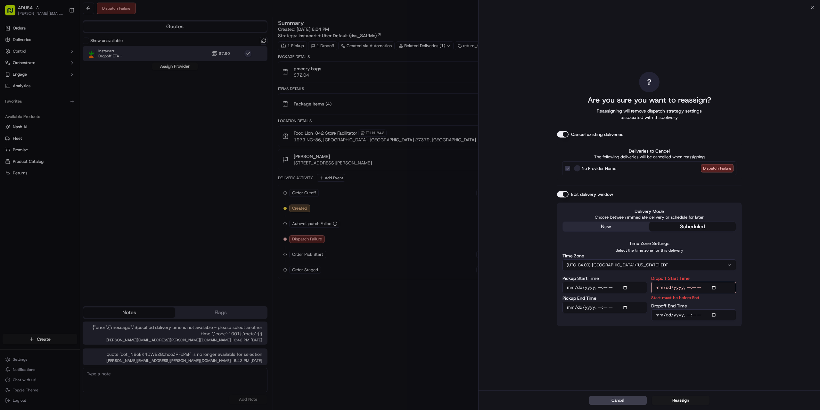
type input "[DATE]T20:00"
click at [783, 235] on div "? Are you sure you want to reassign? Reassigning will remove dispatch strategy …" at bounding box center [649, 199] width 341 height 383
click at [718, 311] on input "Dropoff End Time" at bounding box center [693, 315] width 85 height 12
click at [718, 314] on input "Dropoff End Time" at bounding box center [693, 315] width 85 height 12
click at [715, 314] on input "Dropoff End Time" at bounding box center [693, 315] width 85 height 12
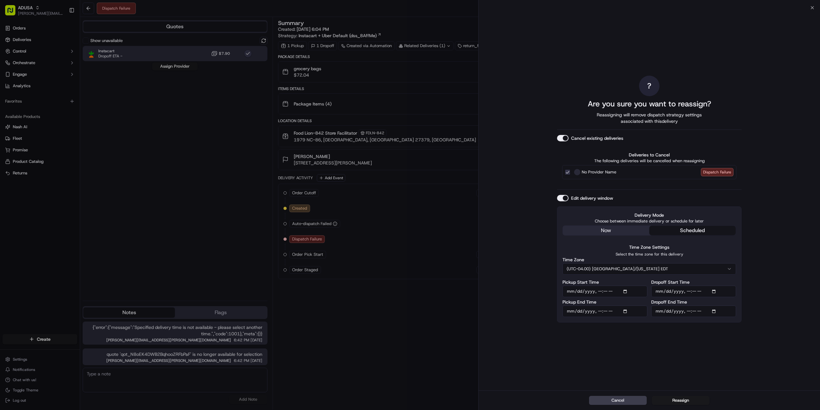
type input "2025-09-18T21:00"
click at [774, 145] on div "? Are you sure you want to reassign? Reassigning will remove dispatch strategy …" at bounding box center [649, 199] width 341 height 383
click at [686, 398] on button "Reassign" at bounding box center [681, 400] width 58 height 9
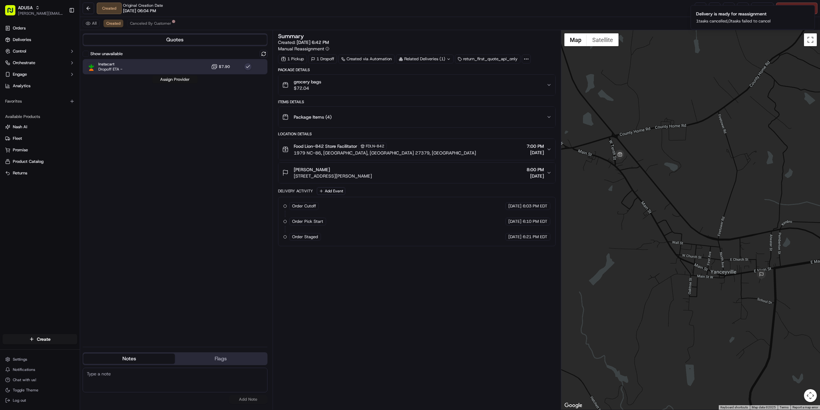
click at [173, 80] on button "Assign Provider" at bounding box center [174, 80] width 45 height 8
click at [797, 42] on button "Copy" at bounding box center [798, 44] width 18 height 10
paste textarea "quote 'qot_N8oEK4DWB2BqhooZRFbPaF' is no longer available for selection"
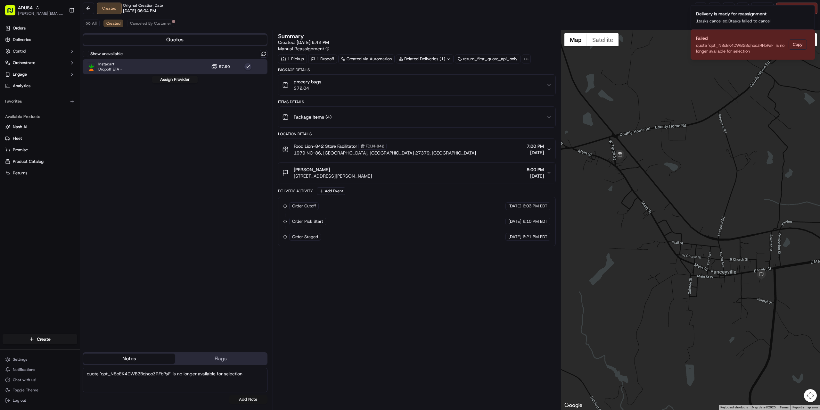
type textarea "quote 'qot_N8oEK4DWB2BqhooZRFbPaF' is no longer available for selection"
click at [246, 397] on button "Add Note" at bounding box center [248, 399] width 38 height 9
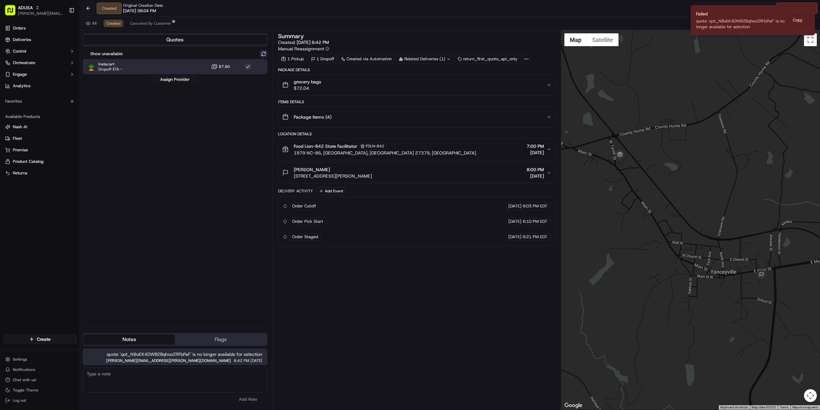
click at [262, 52] on button at bounding box center [264, 54] width 8 height 8
click at [356, 80] on div "grocery bags $72.04" at bounding box center [414, 84] width 264 height 13
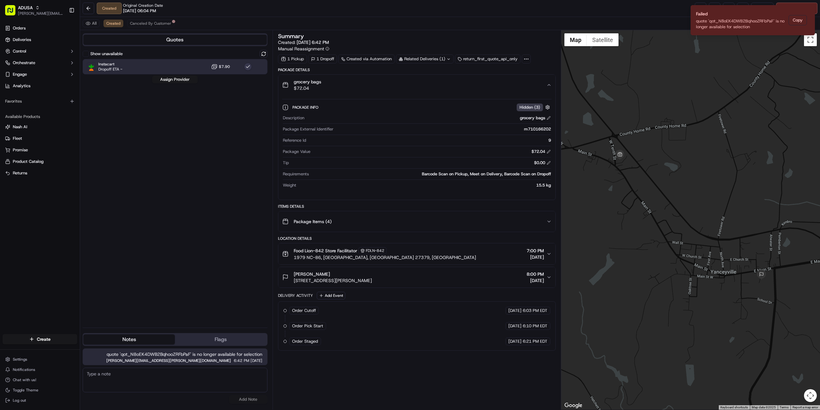
click at [170, 78] on button "Assign Provider" at bounding box center [174, 80] width 45 height 8
click at [807, 9] on button "Notifications (F8)" at bounding box center [810, 11] width 8 height 8
click at [809, 12] on icon "Notifications (F8)" at bounding box center [809, 10] width 5 height 5
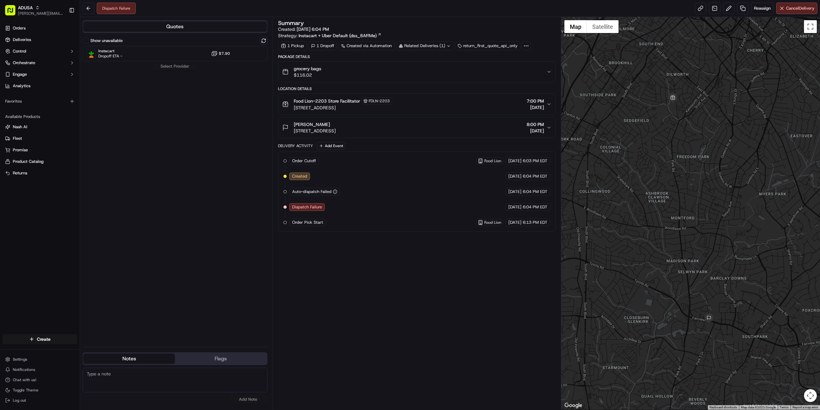
click at [331, 283] on div "Summary Created: 09/18/2025 6:04 PM Strategy: Instacart + Uber Default (dss_8Af…" at bounding box center [417, 213] width 278 height 386
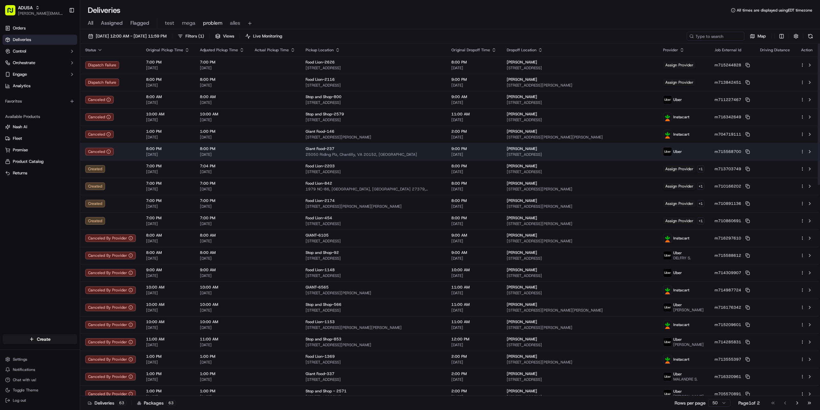
click at [278, 159] on td at bounding box center [275, 151] width 51 height 17
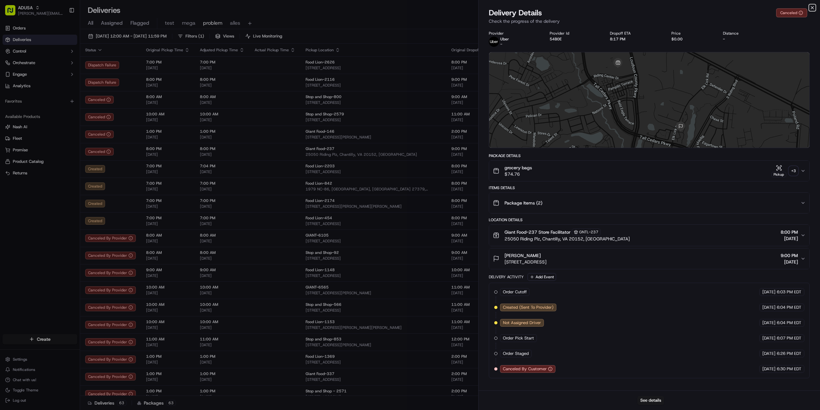
click at [814, 7] on icon "button" at bounding box center [812, 7] width 5 height 5
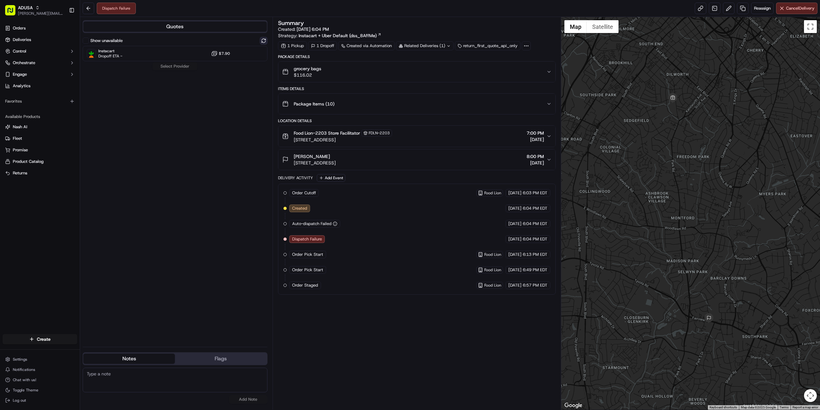
click at [264, 39] on button at bounding box center [264, 41] width 8 height 8
click at [168, 56] on div "Instacart Dropoff ETA - $7.90" at bounding box center [175, 53] width 185 height 15
click at [168, 67] on button "Assign Provider" at bounding box center [174, 66] width 45 height 8
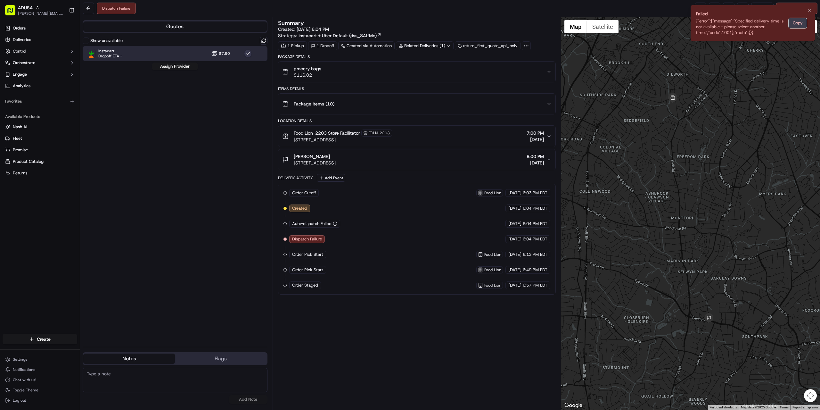
click at [800, 24] on button "Copy" at bounding box center [798, 23] width 18 height 10
drag, startPoint x: 136, startPoint y: 394, endPoint x: 132, endPoint y: 382, distance: 12.7
paste textarea "{"error":{"message":"Specified delivery time is not available - please select a…"
type textarea "{"error":{"message":"Specified delivery time is not available - please select a…"
click at [242, 400] on button "Add Note" at bounding box center [248, 399] width 38 height 9
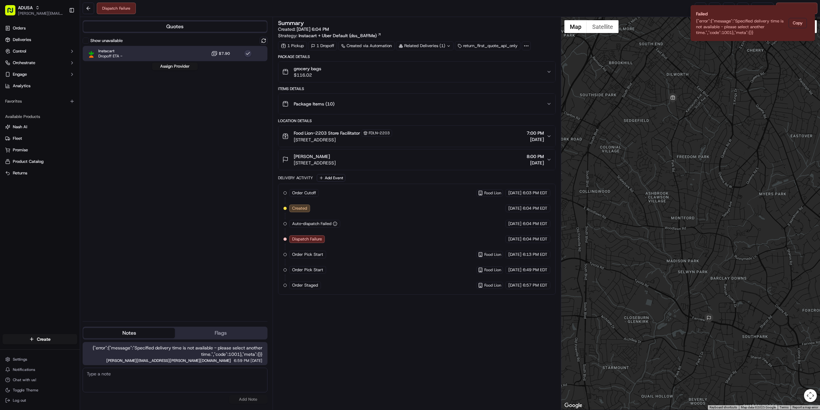
click at [355, 74] on div "grocery bags $116.02" at bounding box center [414, 71] width 264 height 13
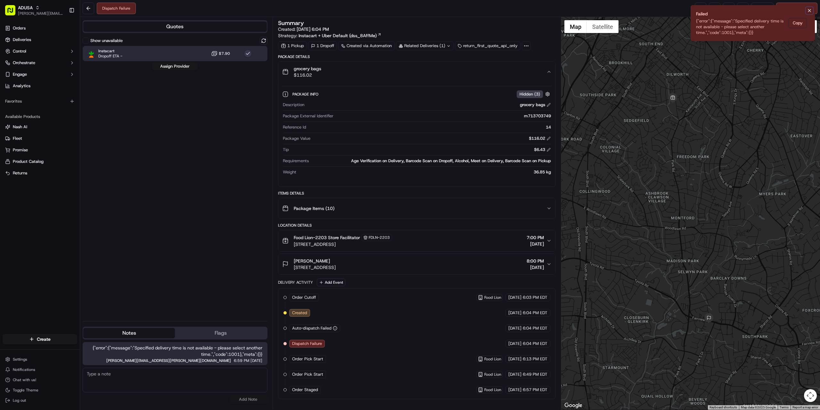
click at [810, 9] on icon "Notifications (F8)" at bounding box center [809, 10] width 5 height 5
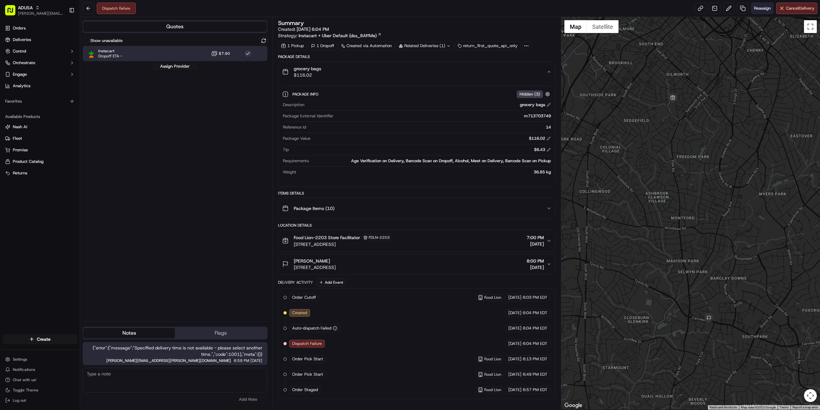
click at [756, 8] on span "Reassign" at bounding box center [762, 8] width 17 height 6
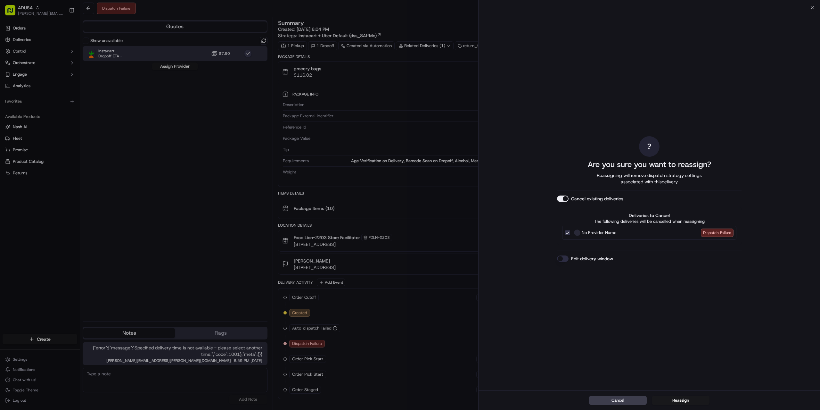
click at [616, 259] on div "Edit delivery window" at bounding box center [649, 258] width 185 height 6
click at [680, 399] on button "Reassign" at bounding box center [681, 400] width 58 height 9
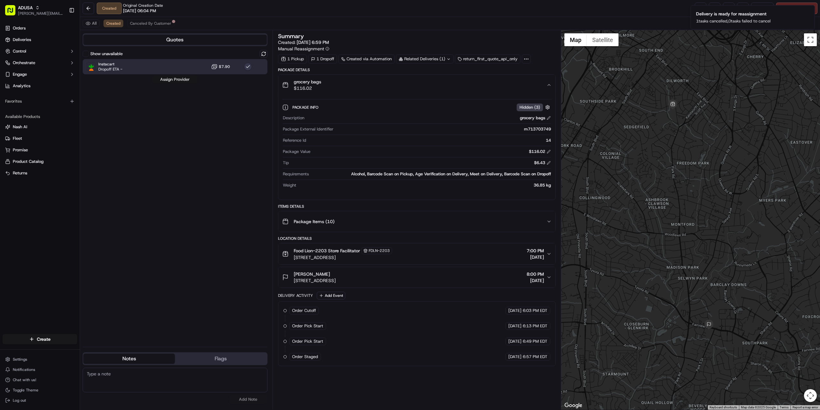
click at [157, 79] on button "Assign Provider" at bounding box center [174, 80] width 45 height 8
